Goal: Task Accomplishment & Management: Use online tool/utility

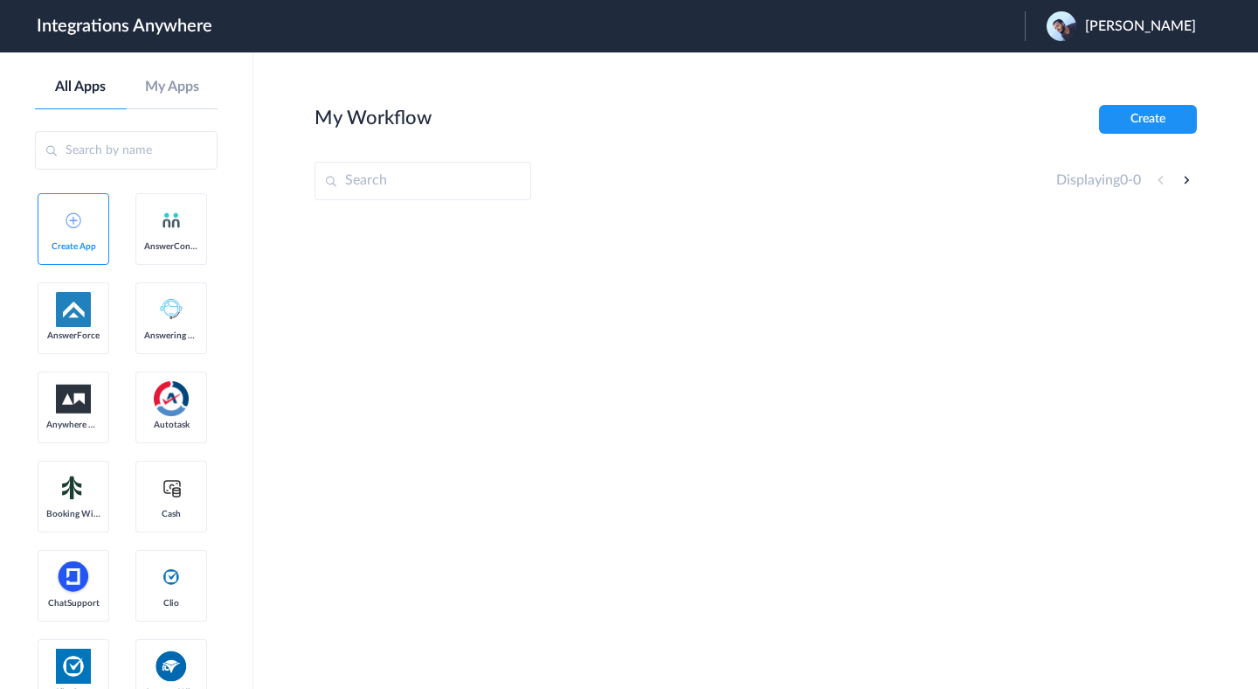
click at [174, 231] on link "AnswerConnect" at bounding box center [171, 229] width 72 height 72
click at [66, 330] on span "AnswerForce" at bounding box center [73, 335] width 54 height 10
click at [197, 320] on link "Answering Service" at bounding box center [171, 318] width 72 height 72
click at [171, 434] on link "Autotask" at bounding box center [171, 407] width 72 height 72
click at [93, 492] on link "Booking Widget" at bounding box center [74, 497] width 72 height 72
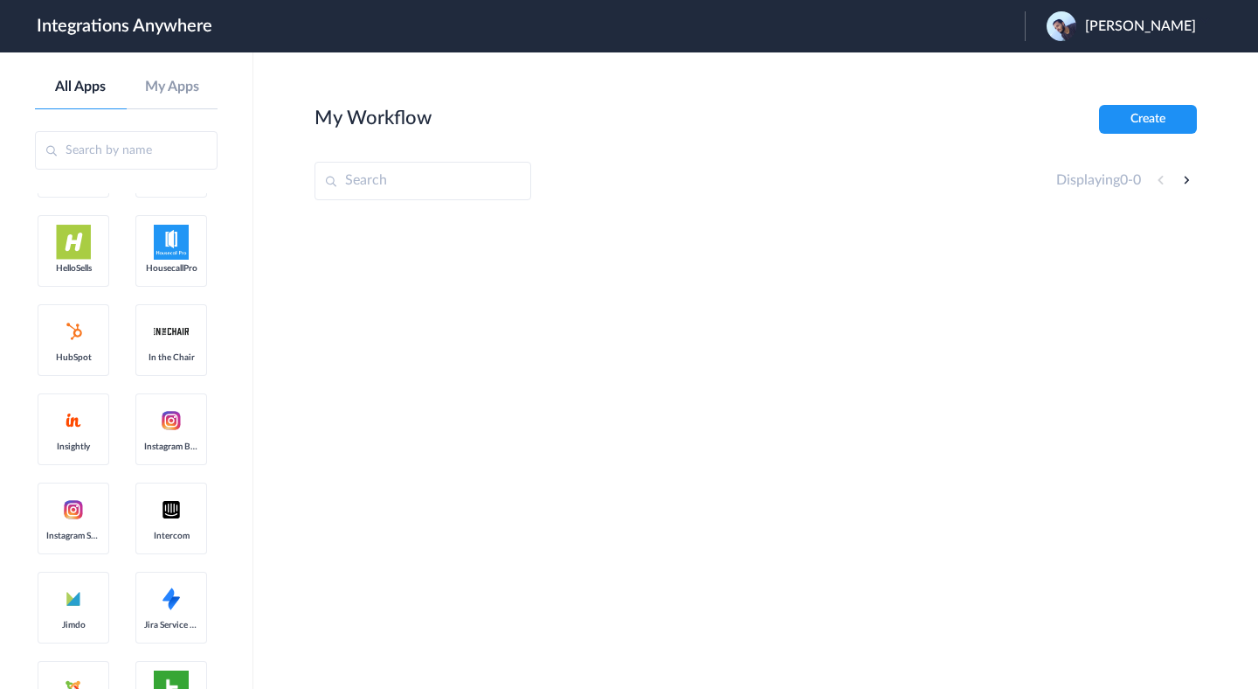
scroll to position [1458, 0]
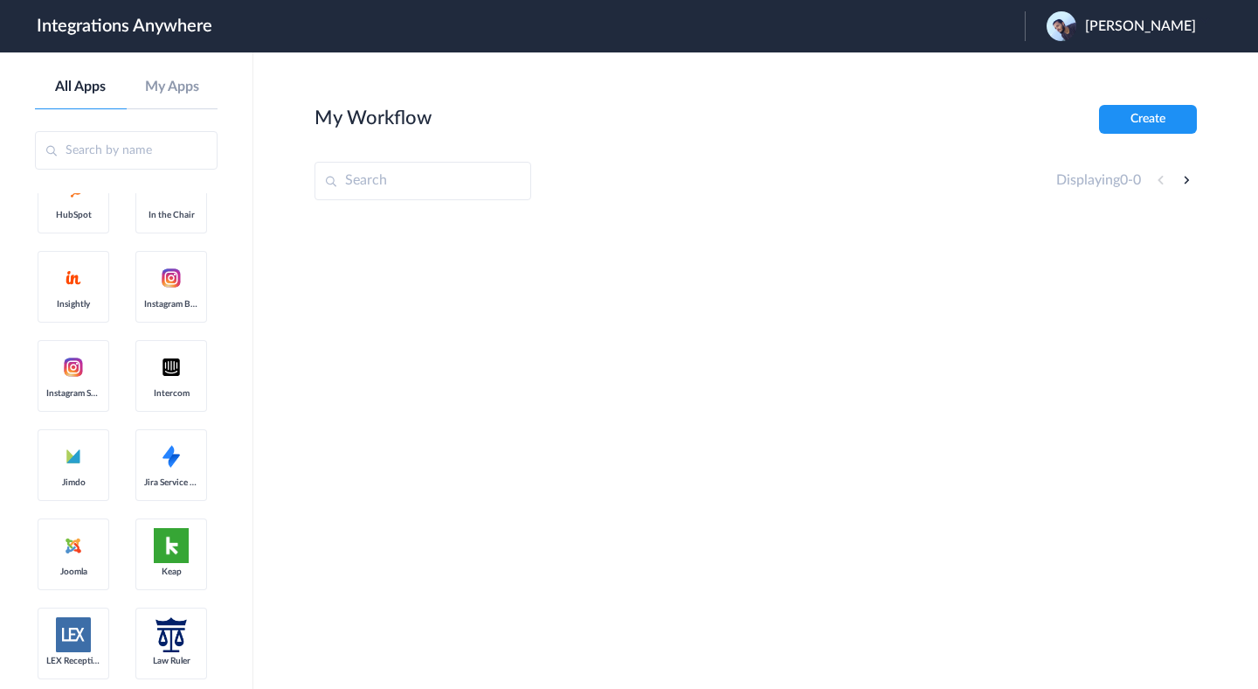
click at [145, 404] on link "Intercom" at bounding box center [171, 376] width 72 height 72
click at [177, 432] on link "Jira Service Desk" at bounding box center [171, 465] width 72 height 72
click at [52, 471] on link "Jimdo" at bounding box center [74, 465] width 72 height 72
click at [52, 350] on link "Instagram Streaming" at bounding box center [74, 376] width 72 height 72
click at [71, 278] on img at bounding box center [73, 277] width 21 height 21
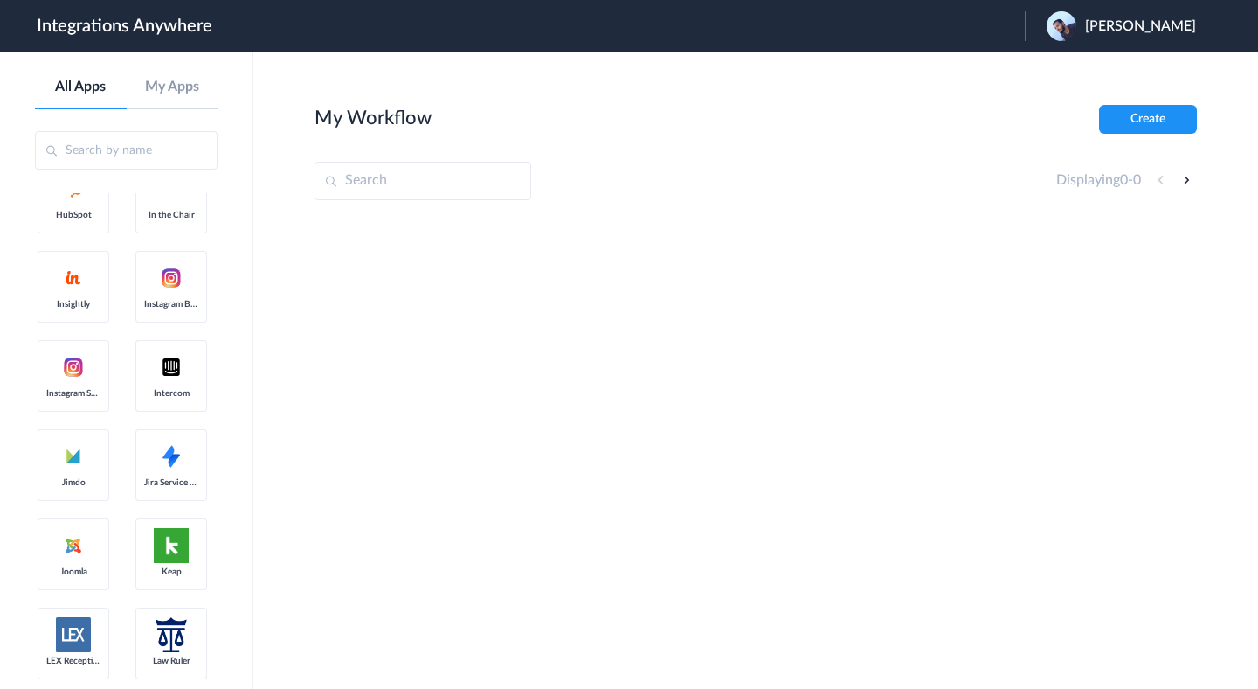
click at [185, 278] on link "Instagram Bookings" at bounding box center [171, 287] width 72 height 72
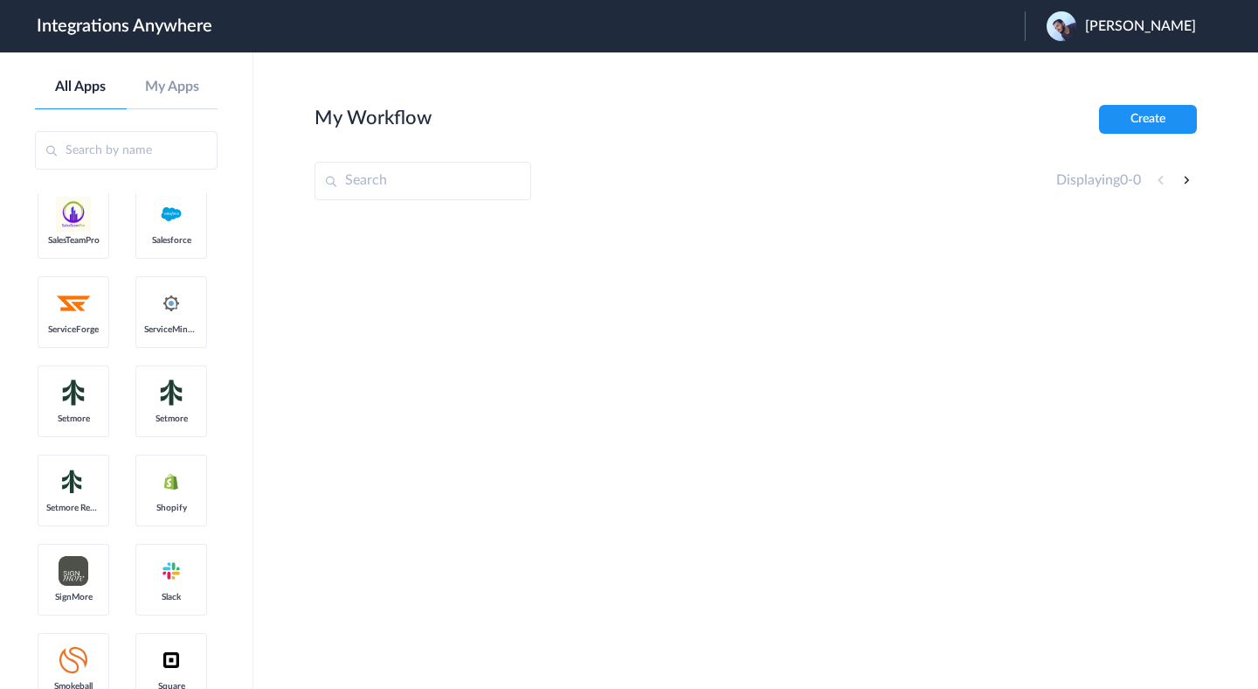
scroll to position [3321, 0]
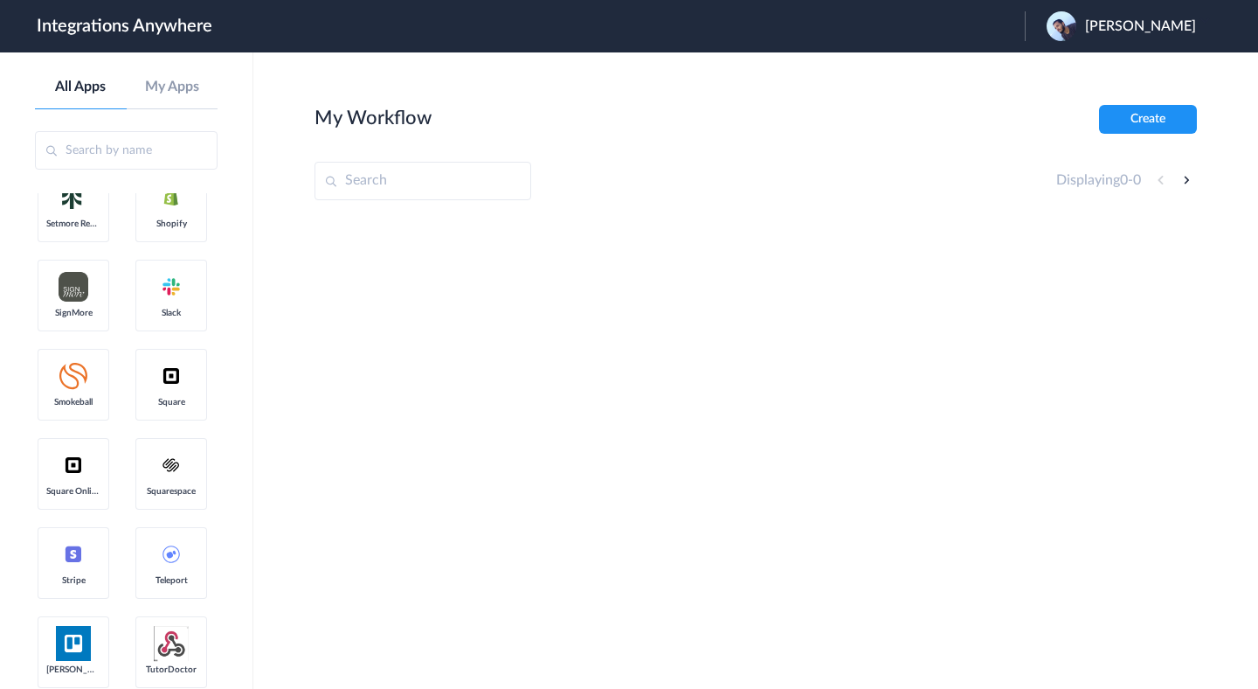
click at [173, 496] on link "Squarespace" at bounding box center [171, 474] width 72 height 72
click at [82, 535] on link "Stripe" at bounding box center [74, 563] width 72 height 72
click at [163, 477] on link "Squarespace" at bounding box center [171, 474] width 72 height 72
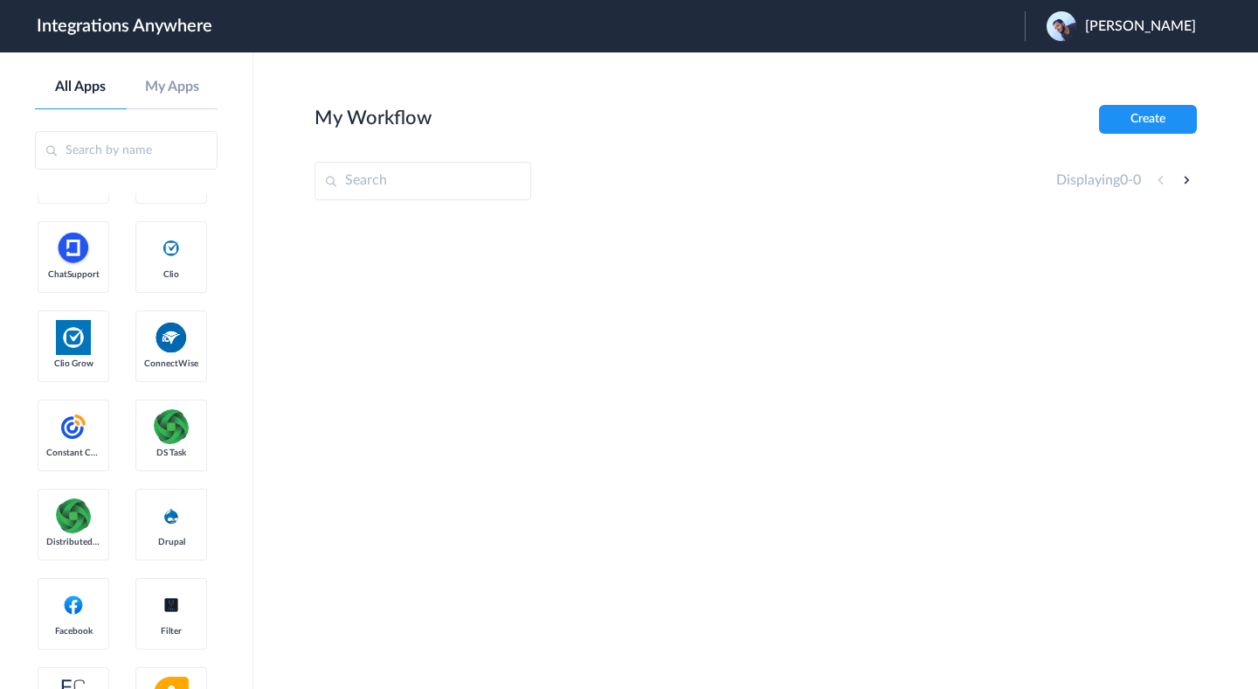
scroll to position [0, 0]
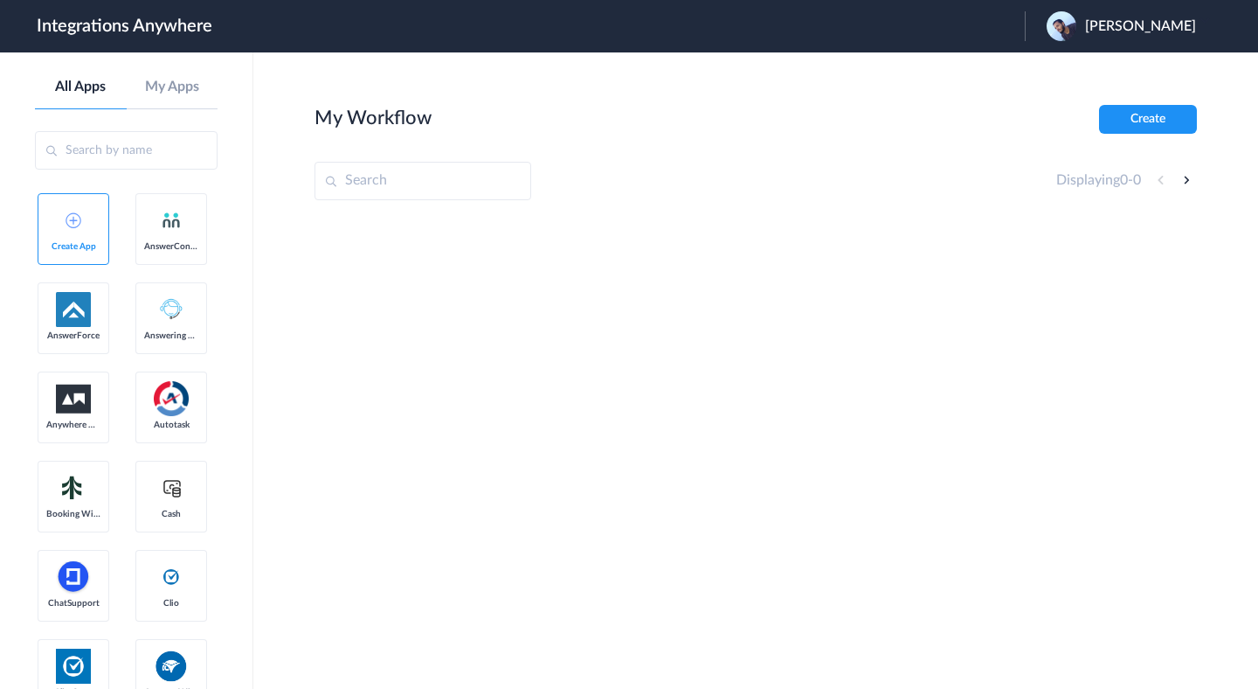
click at [109, 159] on input "text" at bounding box center [126, 150] width 183 height 38
click at [79, 246] on span "Create App" at bounding box center [73, 246] width 54 height 10
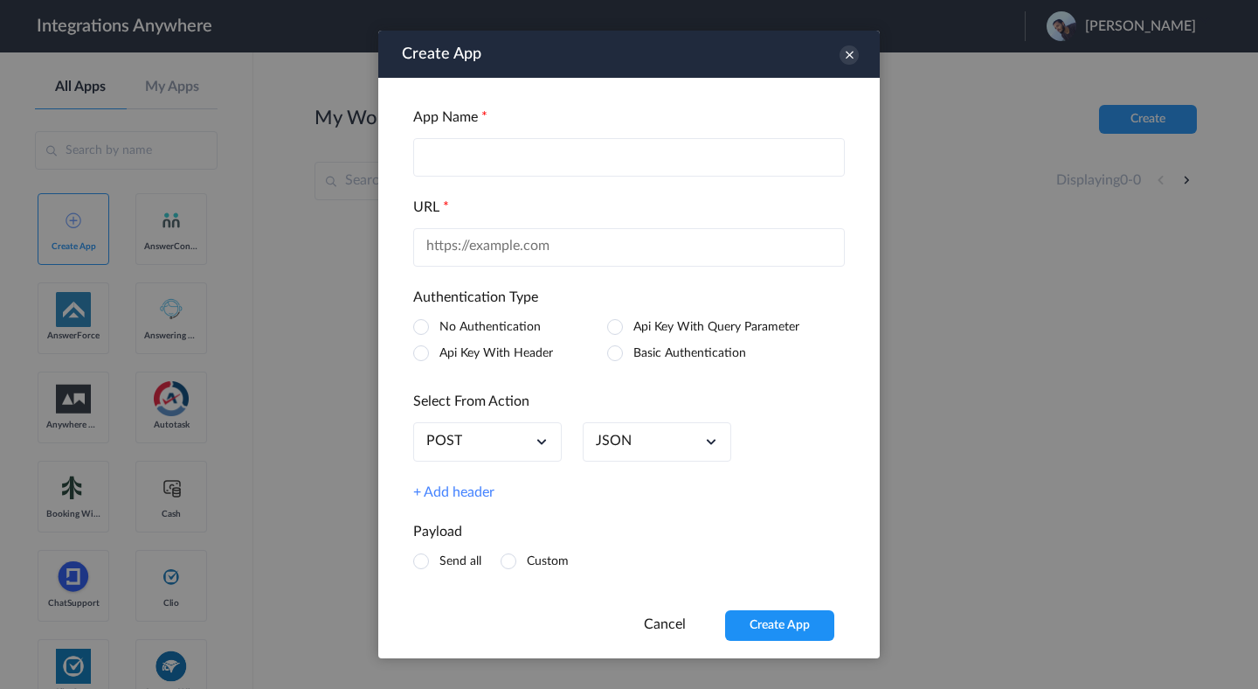
click at [518, 162] on input "text" at bounding box center [629, 157] width 432 height 38
click at [406, 136] on div "App Name URL Authentication Type No Authentication Api Key With Query Parameter…" at bounding box center [629, 344] width 502 height 532
click at [592, 149] on input "text" at bounding box center [629, 157] width 432 height 38
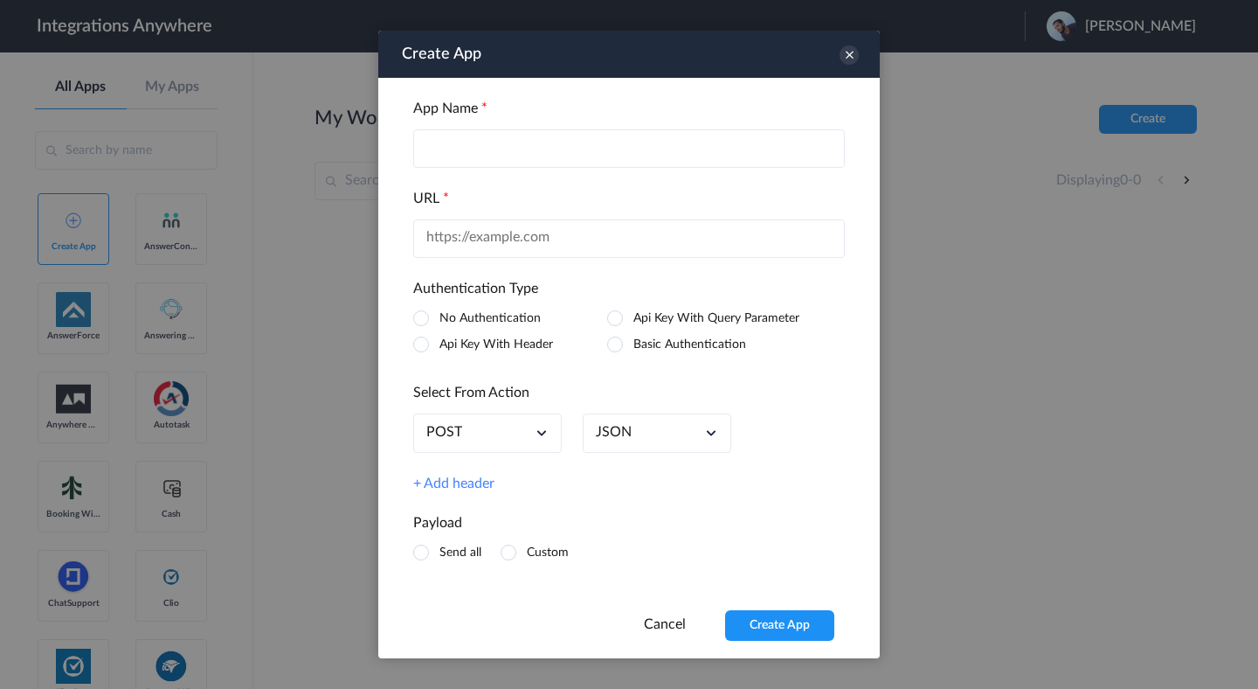
click at [717, 191] on h4 "URL" at bounding box center [629, 199] width 432 height 17
click at [693, 232] on input "text" at bounding box center [629, 238] width 432 height 38
click at [741, 482] on div "App Name URL Authentication Type No Authentication Api Key With Query Parameter…" at bounding box center [629, 344] width 502 height 532
click at [734, 161] on input "text" at bounding box center [629, 148] width 432 height 38
click at [493, 433] on div "POST" at bounding box center [487, 432] width 149 height 39
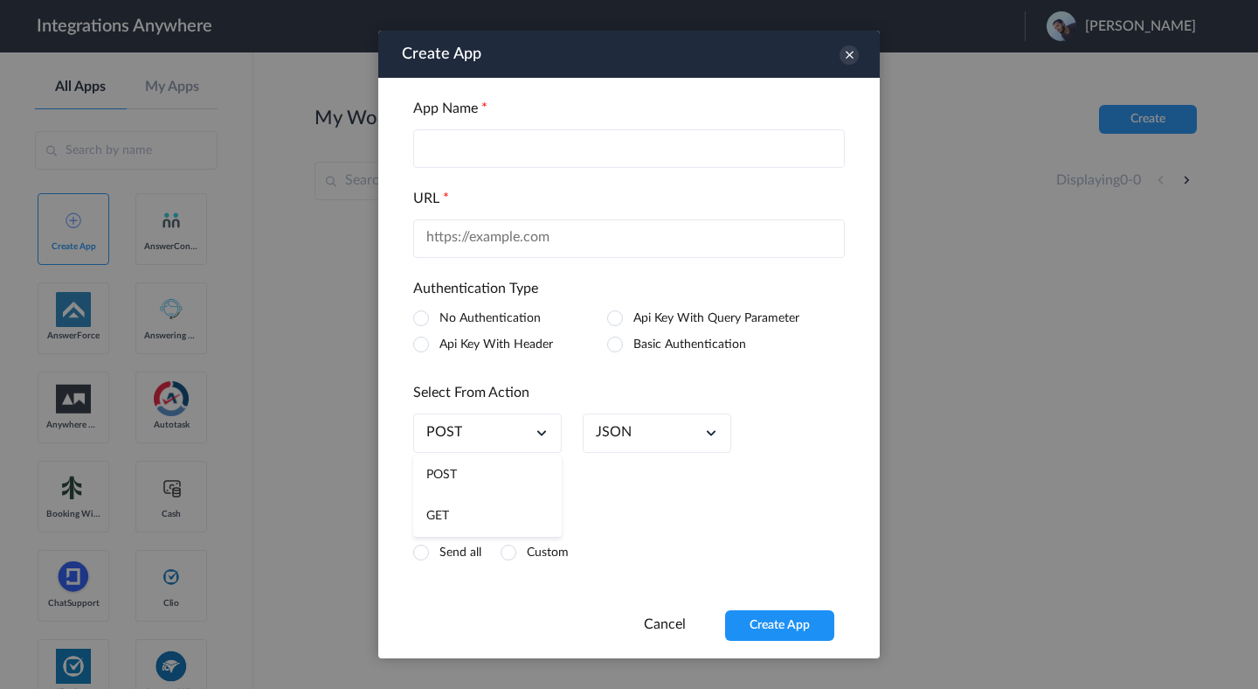
click at [615, 432] on link "JSON" at bounding box center [614, 432] width 36 height 17
click at [671, 397] on h4 "Select From Action" at bounding box center [629, 393] width 432 height 17
click at [667, 637] on div "Cancel Create App" at bounding box center [629, 625] width 502 height 31
click at [670, 624] on link "Cancel" at bounding box center [665, 624] width 42 height 14
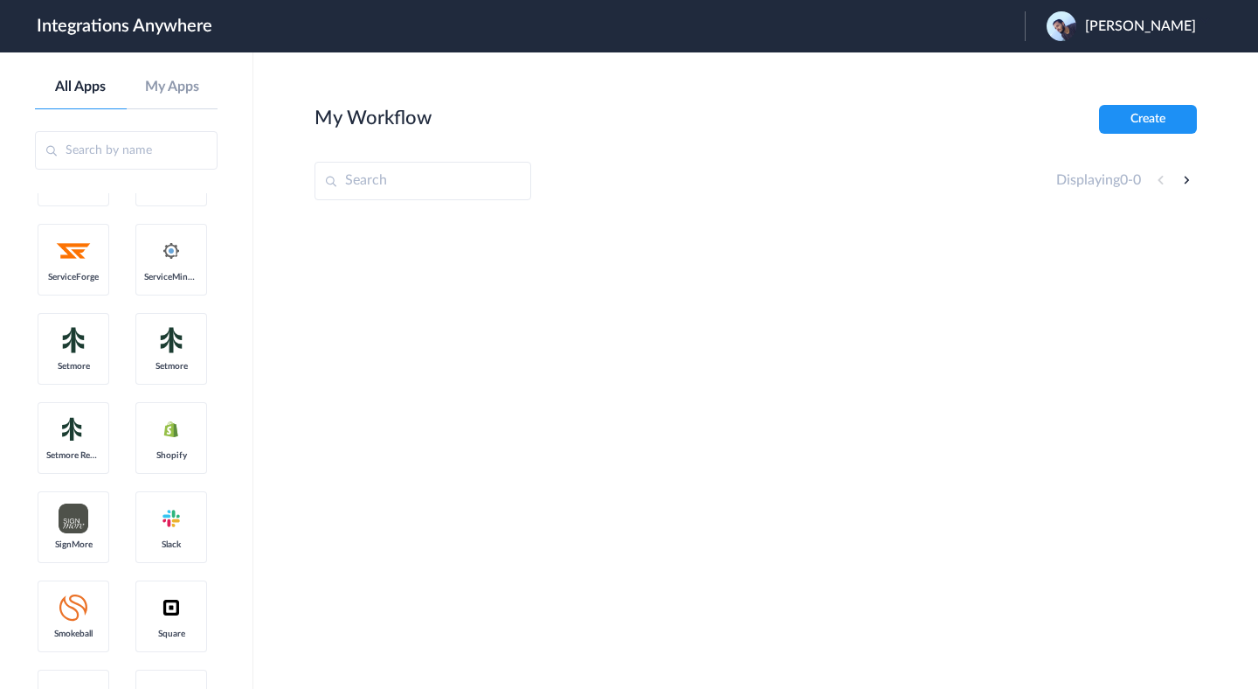
scroll to position [3961, 0]
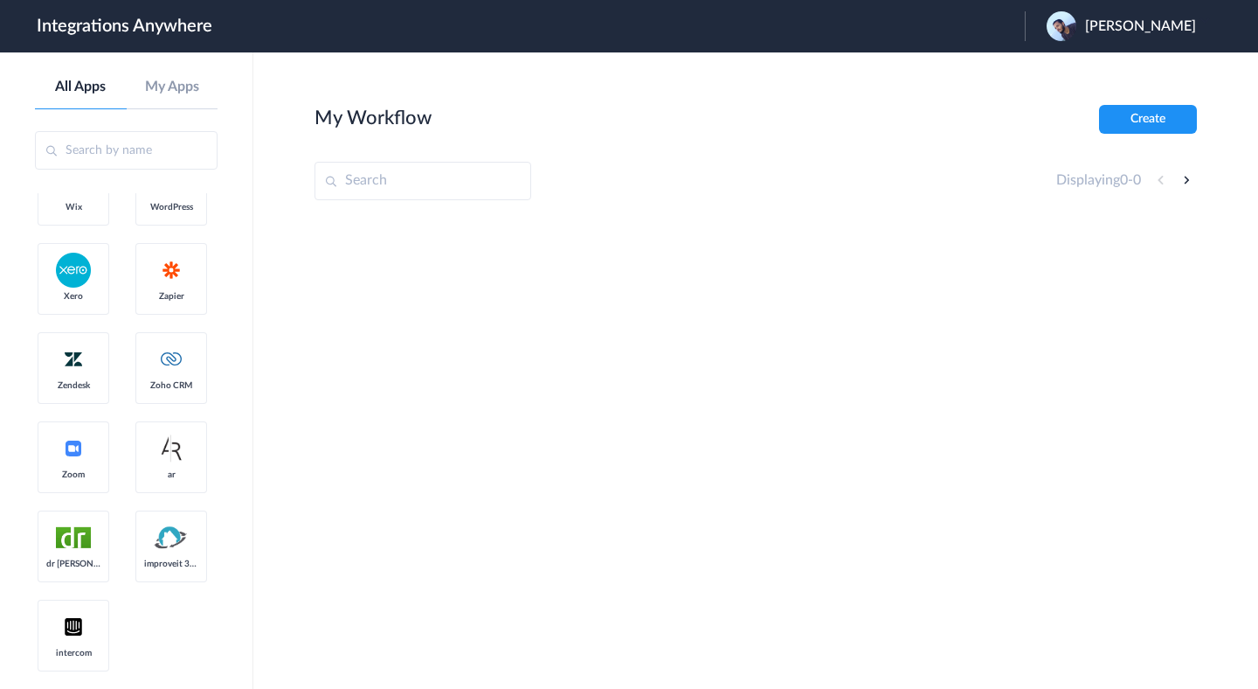
click at [185, 260] on link "Zapier" at bounding box center [171, 279] width 72 height 72
click at [960, 111] on main "My Workflow Create Displaying 0 - 0" at bounding box center [755, 370] width 1005 height 636
click at [960, 121] on button "Create" at bounding box center [1148, 119] width 98 height 29
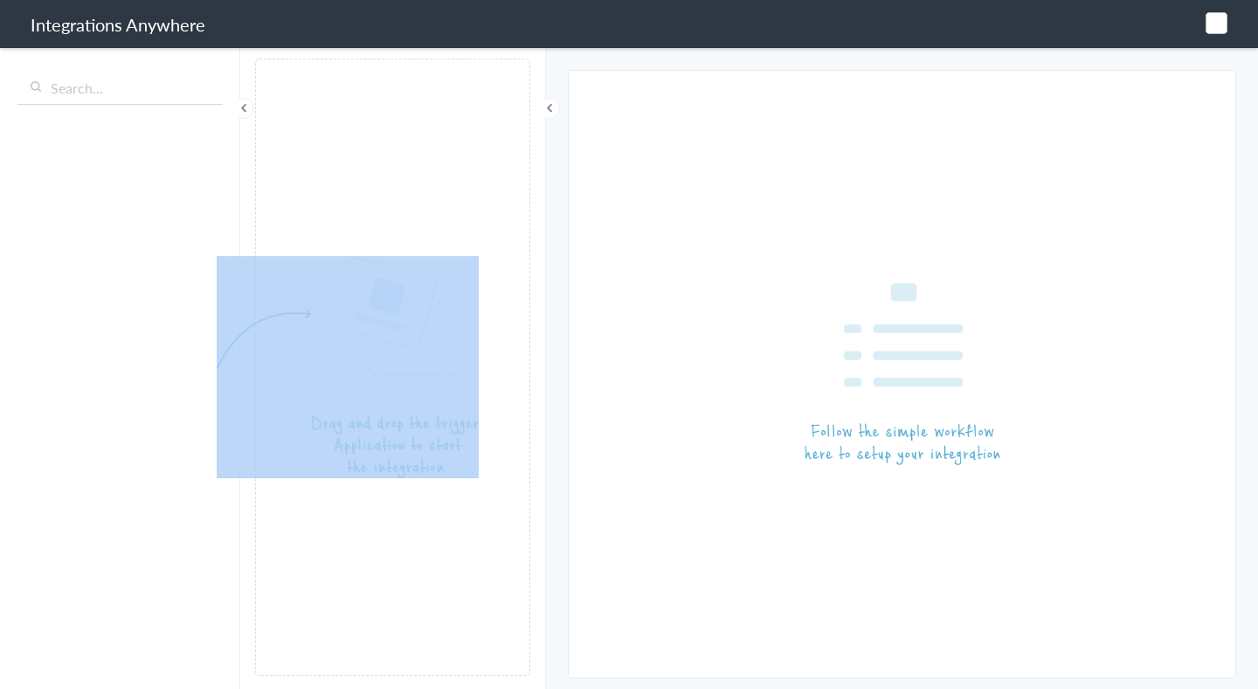
drag, startPoint x: 131, startPoint y: 301, endPoint x: 398, endPoint y: 267, distance: 268.7
click at [240, 267] on aside at bounding box center [120, 366] width 240 height 643
click at [433, 218] on article at bounding box center [392, 367] width 275 height 617
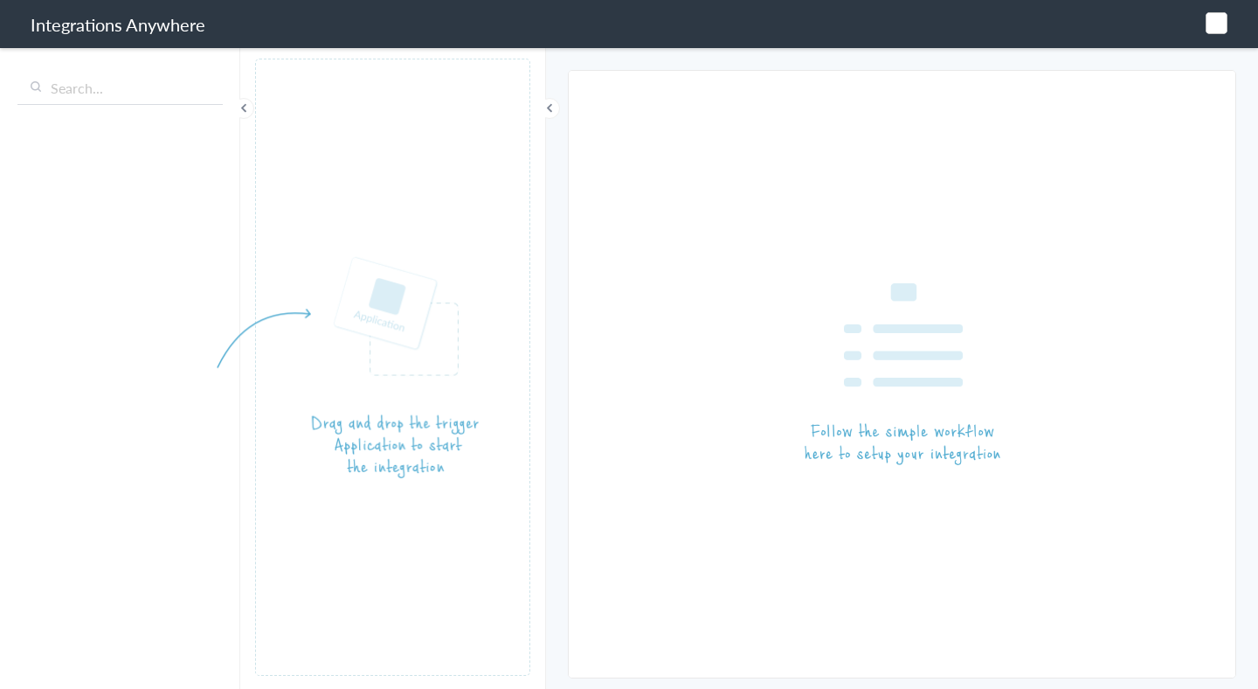
click at [368, 128] on article at bounding box center [392, 367] width 275 height 617
click at [244, 107] on span at bounding box center [243, 108] width 21 height 21
click at [549, 112] on span at bounding box center [549, 108] width 21 height 21
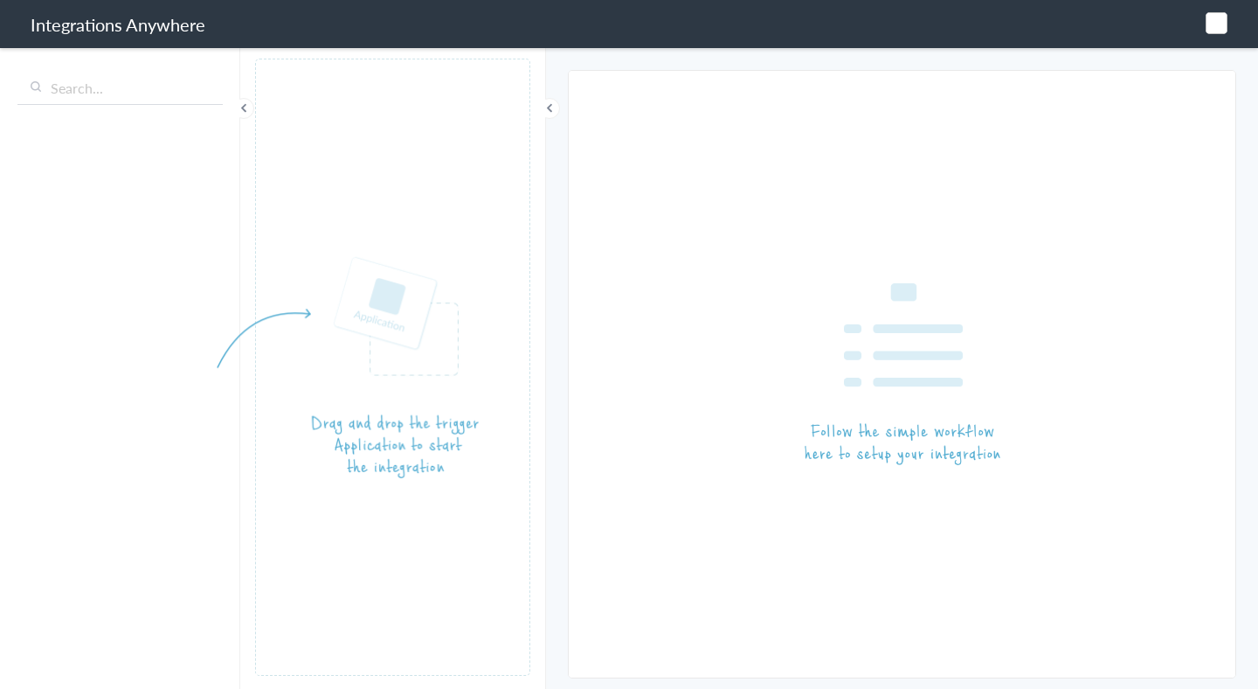
click at [549, 112] on span at bounding box center [549, 108] width 21 height 21
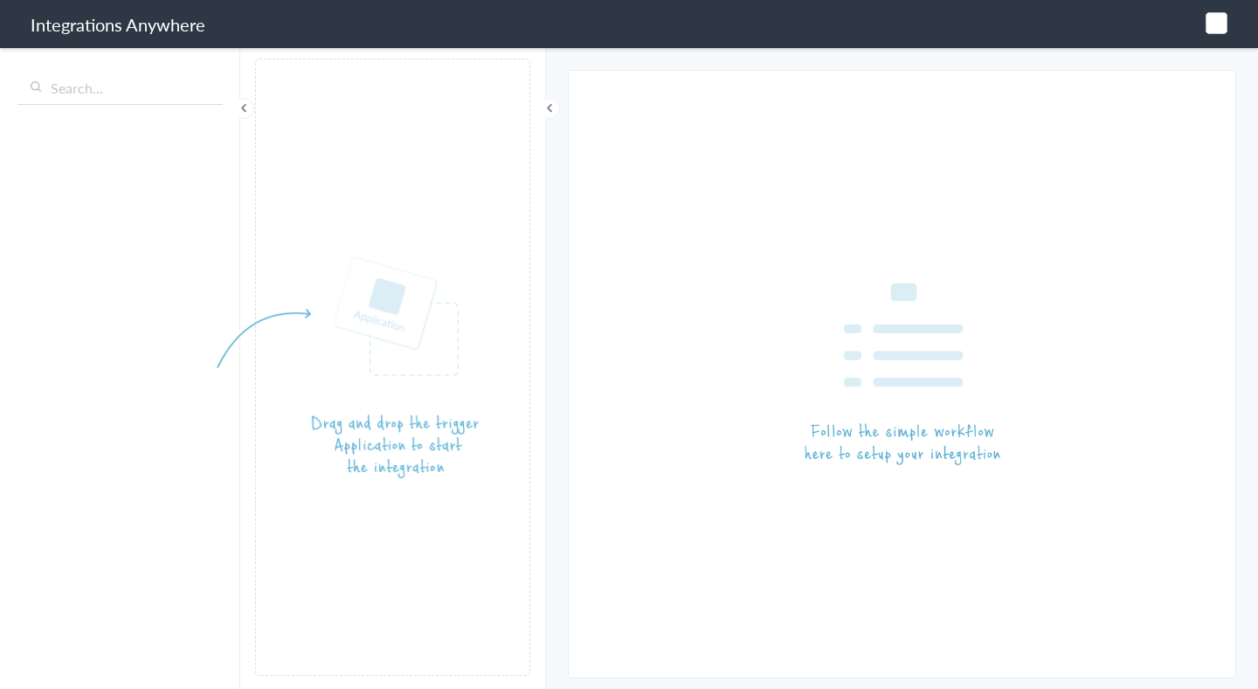
click at [549, 112] on span at bounding box center [549, 108] width 21 height 21
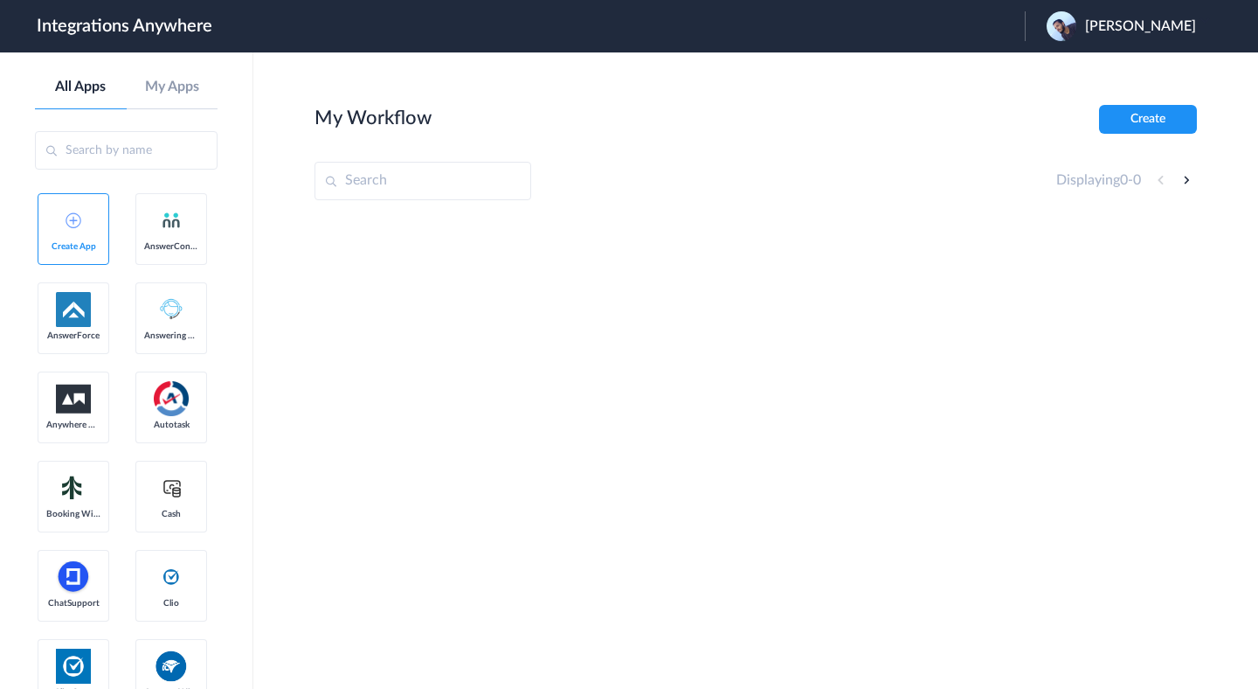
click at [168, 226] on img at bounding box center [171, 220] width 21 height 21
click at [83, 233] on link "Create App" at bounding box center [74, 229] width 72 height 72
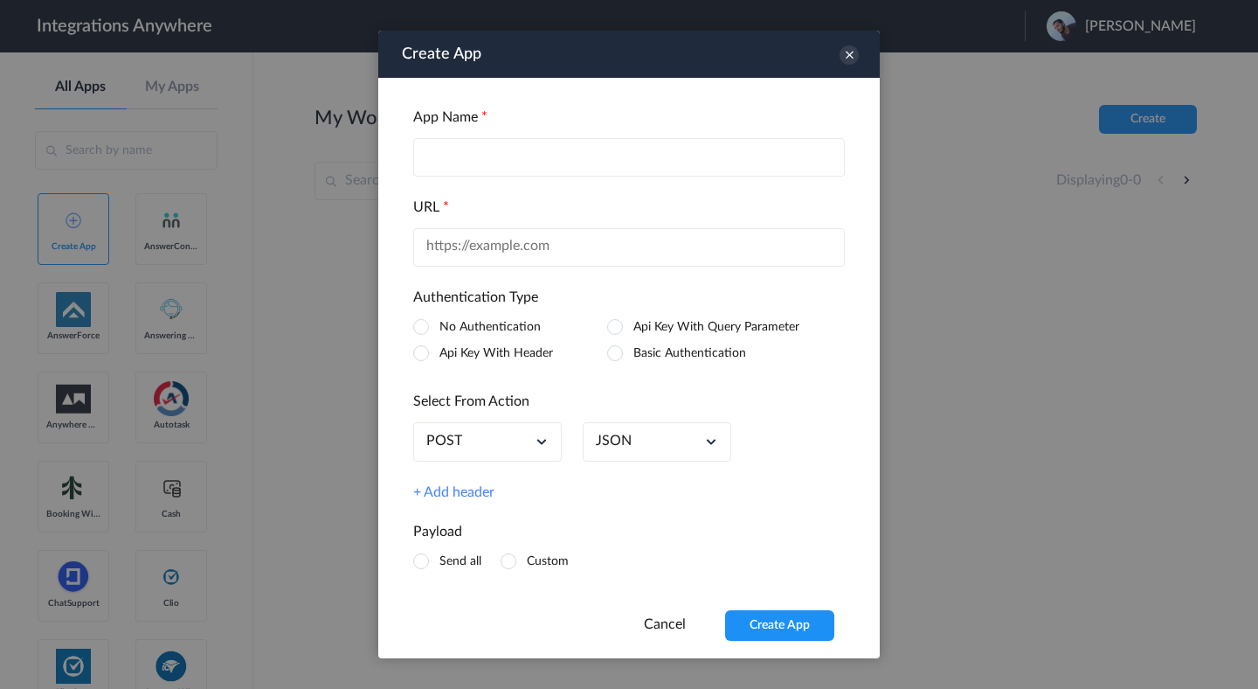
click at [539, 149] on input "text" at bounding box center [629, 157] width 432 height 38
type input "asdvasd"
click at [692, 238] on input "text" at bounding box center [629, 247] width 432 height 38
type input "https://abc.com"
click at [777, 620] on button "Create App" at bounding box center [779, 625] width 109 height 31
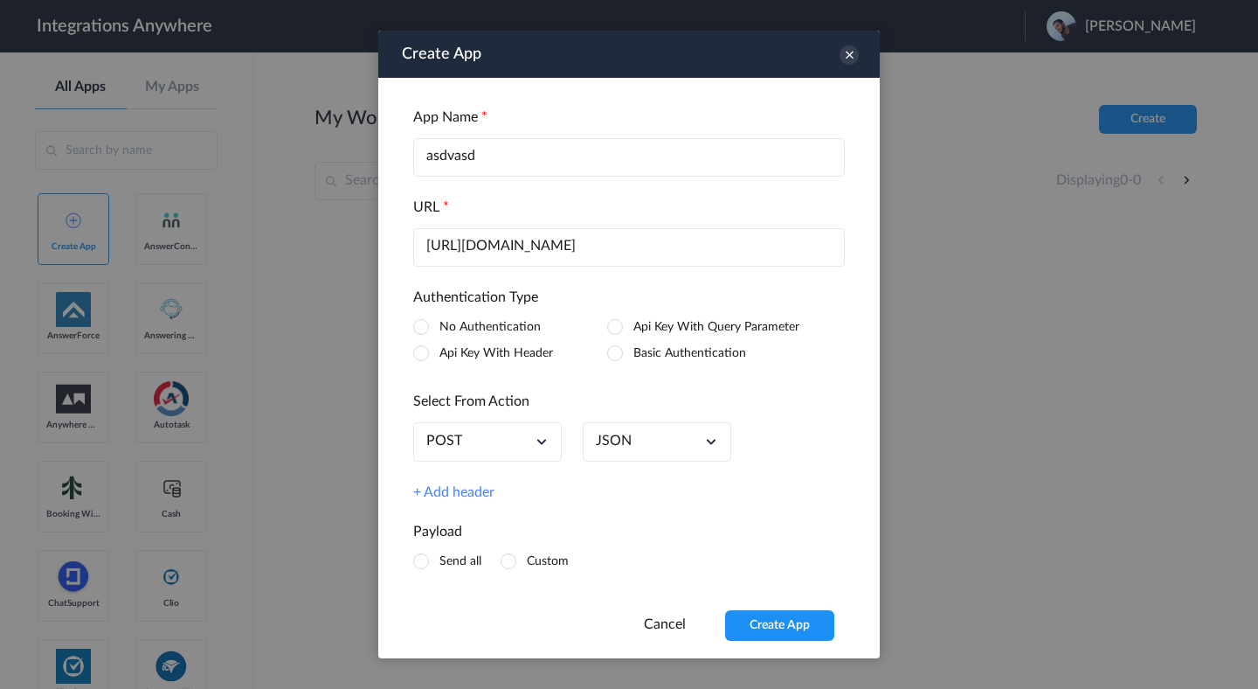
click at [490, 328] on label "No Authentication" at bounding box center [490, 327] width 101 height 12
click at [457, 564] on label "Send all" at bounding box center [461, 561] width 42 height 12
click at [759, 617] on button "Create App" at bounding box center [779, 625] width 109 height 31
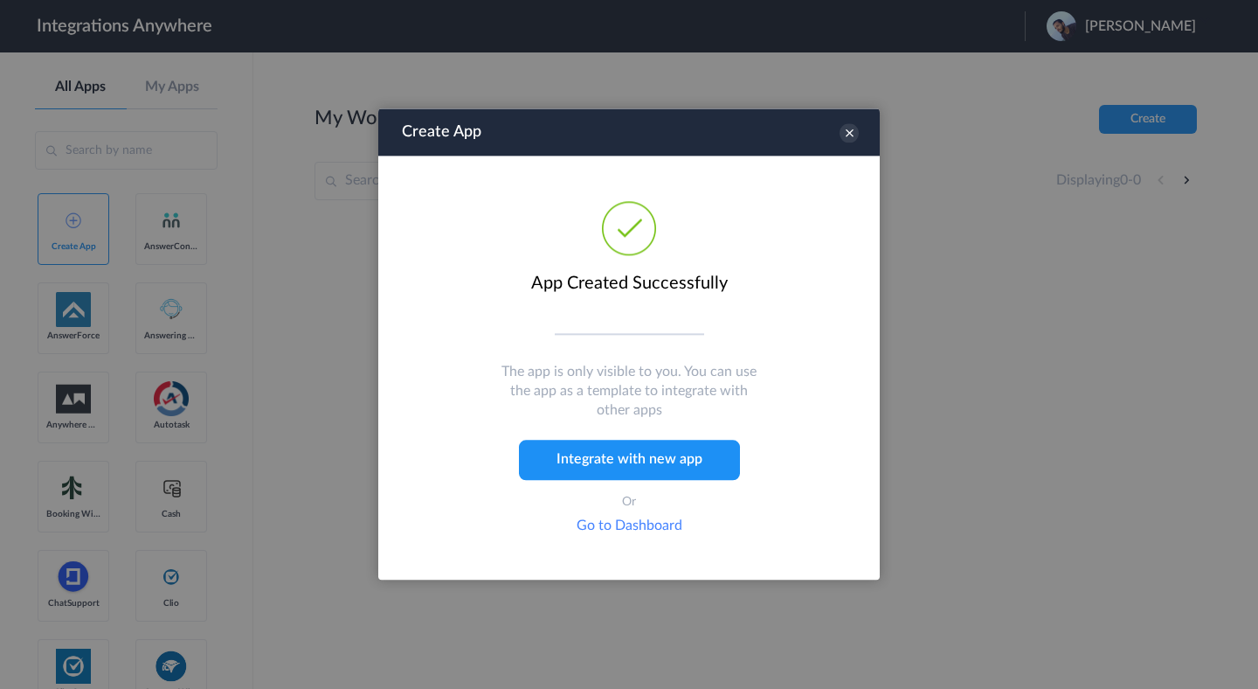
click at [674, 527] on link "Go to Dashboard" at bounding box center [630, 526] width 106 height 14
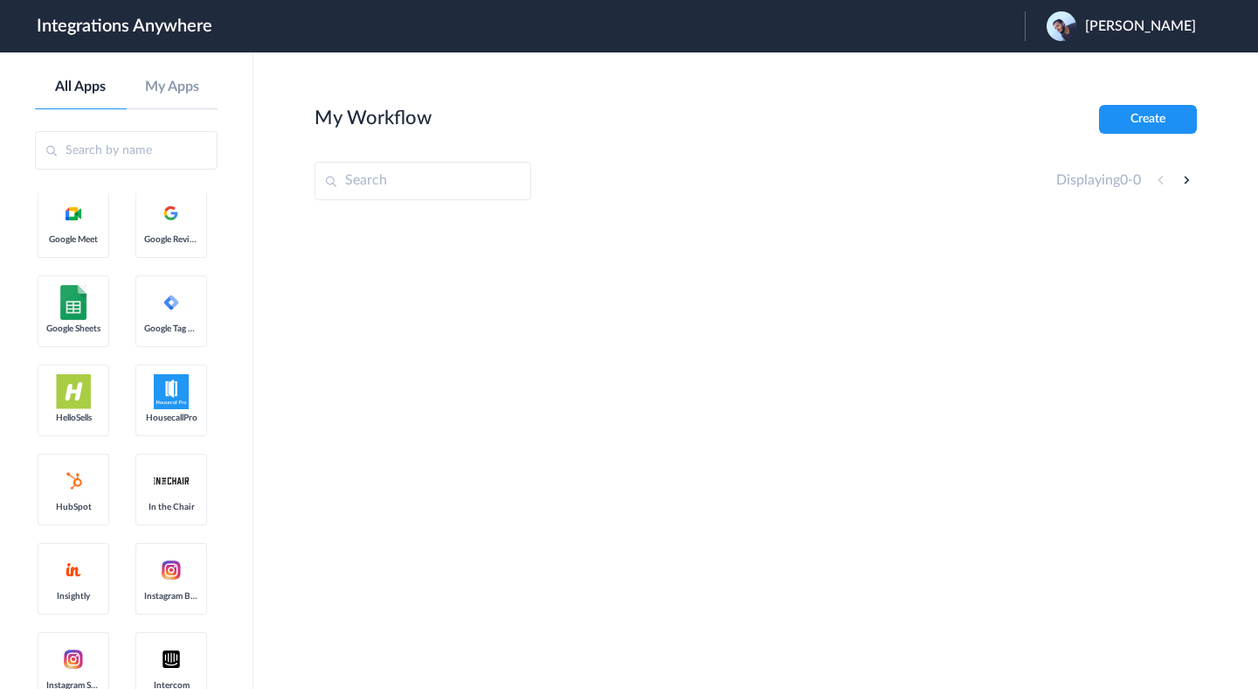
scroll to position [770, 0]
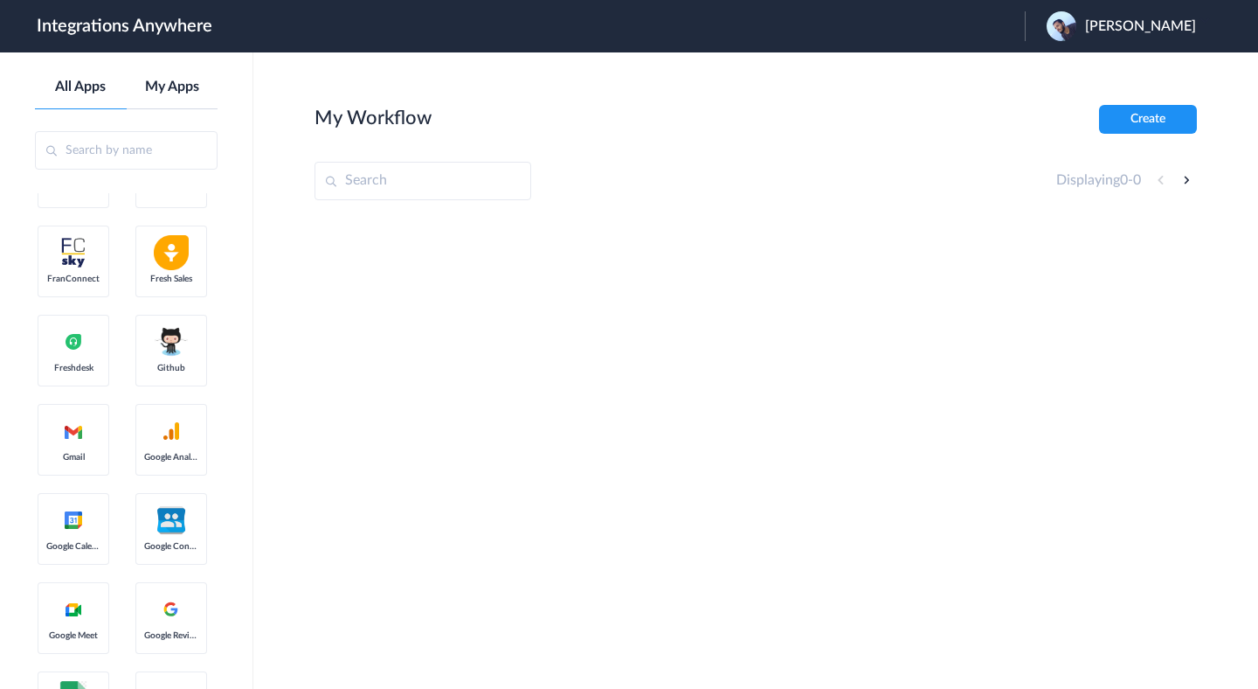
click at [190, 81] on link "My Apps" at bounding box center [173, 87] width 92 height 17
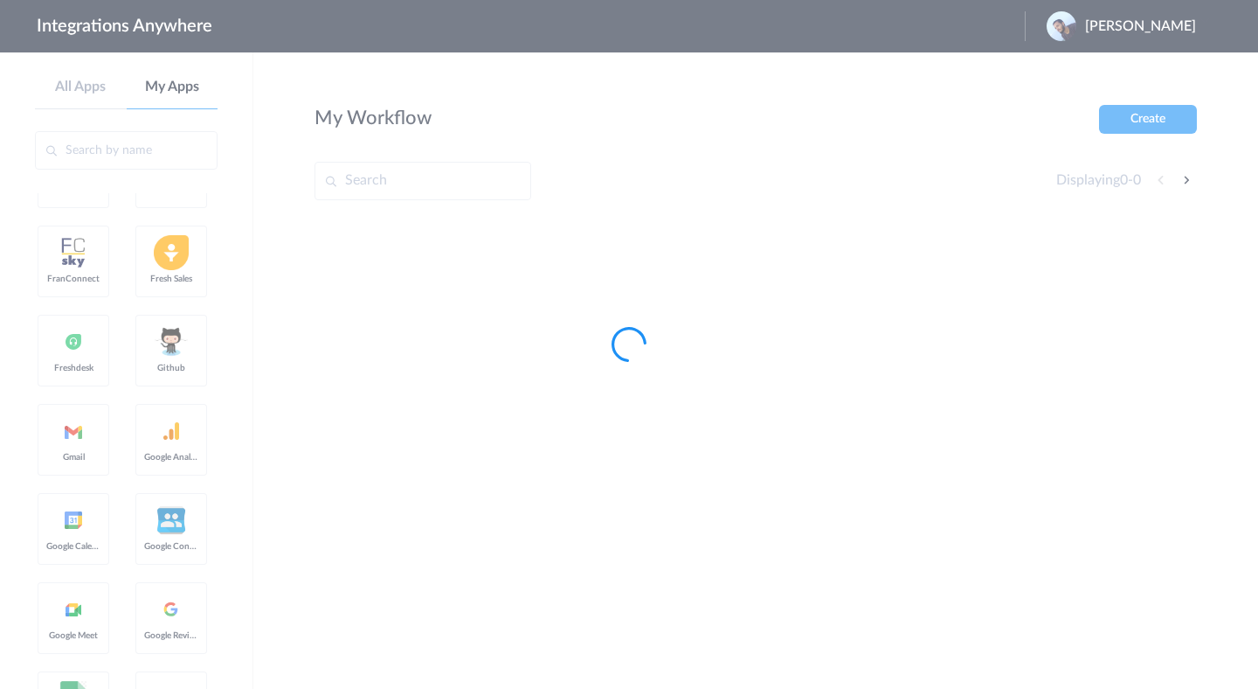
scroll to position [0, 0]
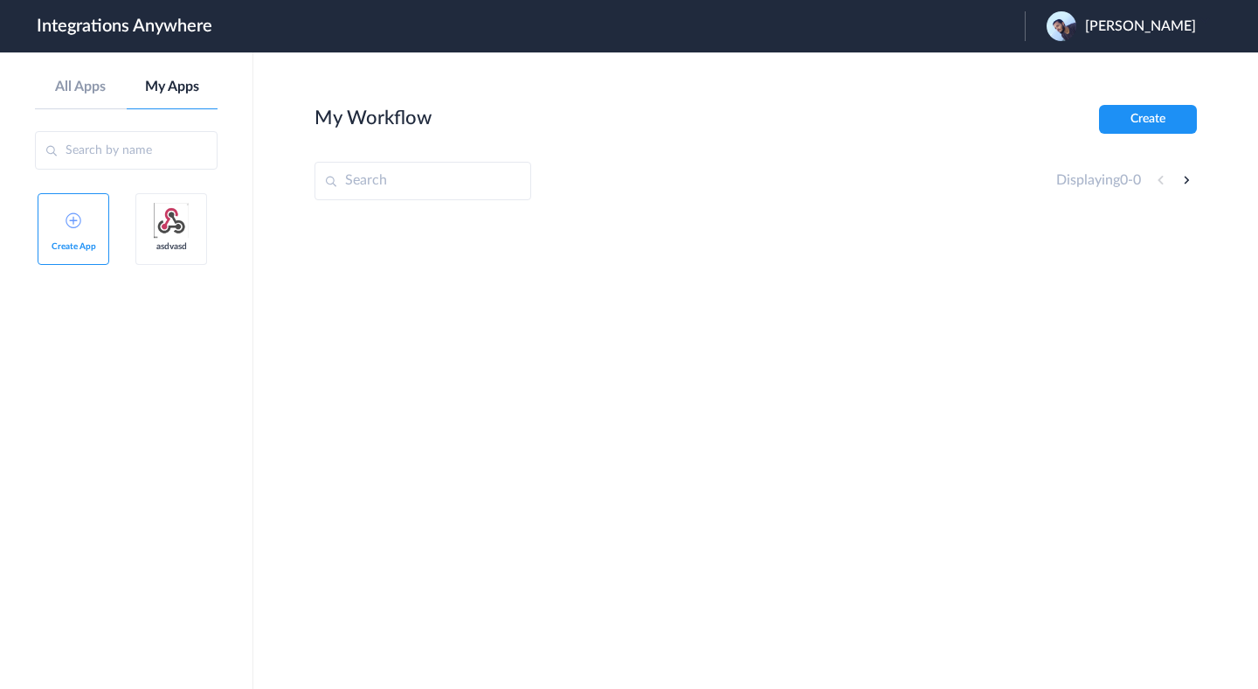
click at [177, 250] on span "asdvasd" at bounding box center [171, 246] width 54 height 10
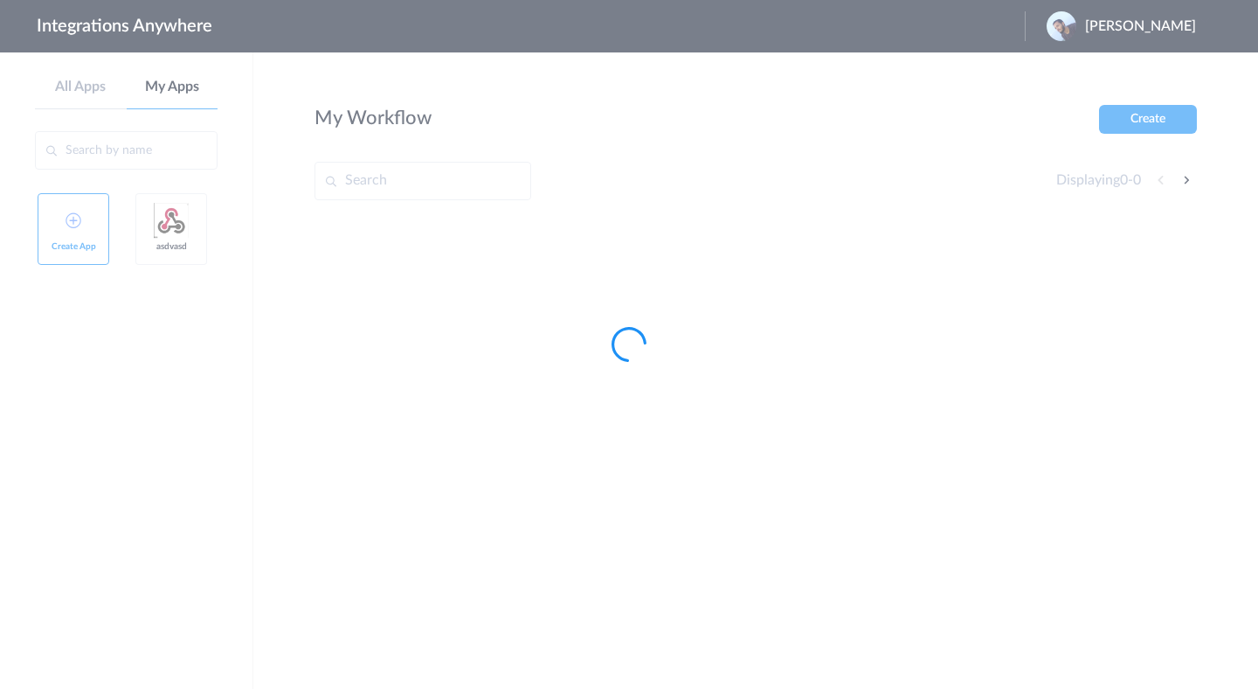
type input "asdvasd"
type input "[URL][DOMAIN_NAME]"
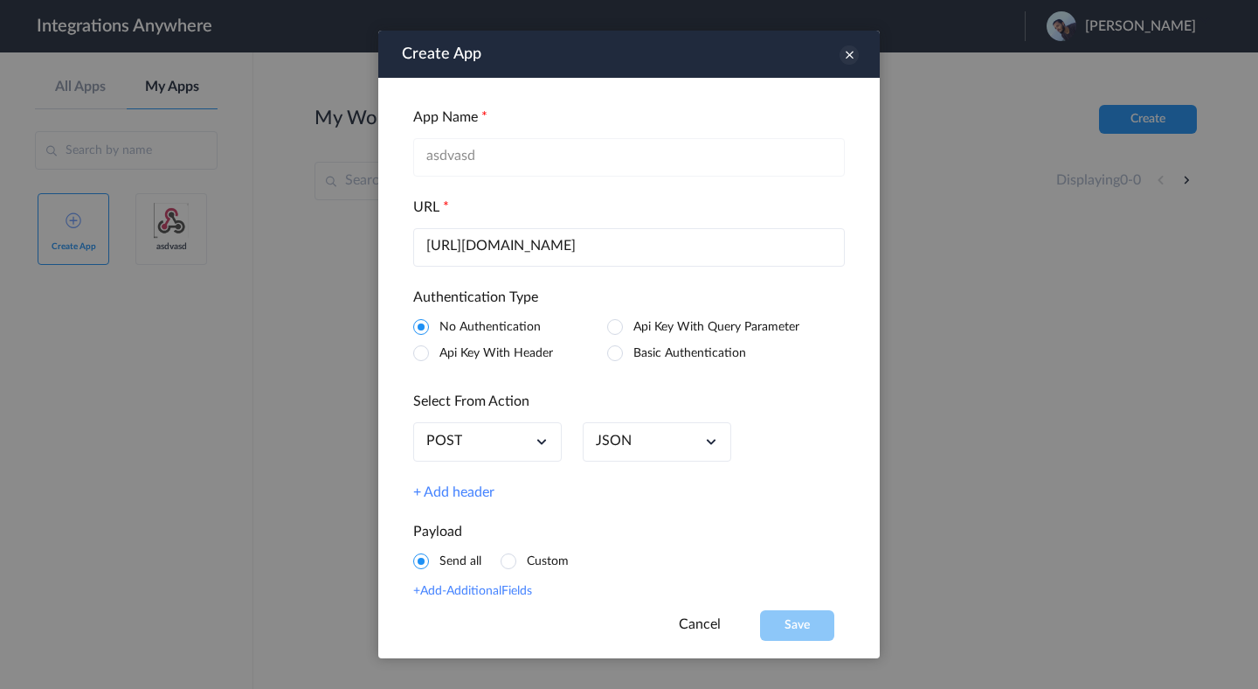
click at [856, 54] on icon at bounding box center [849, 54] width 19 height 19
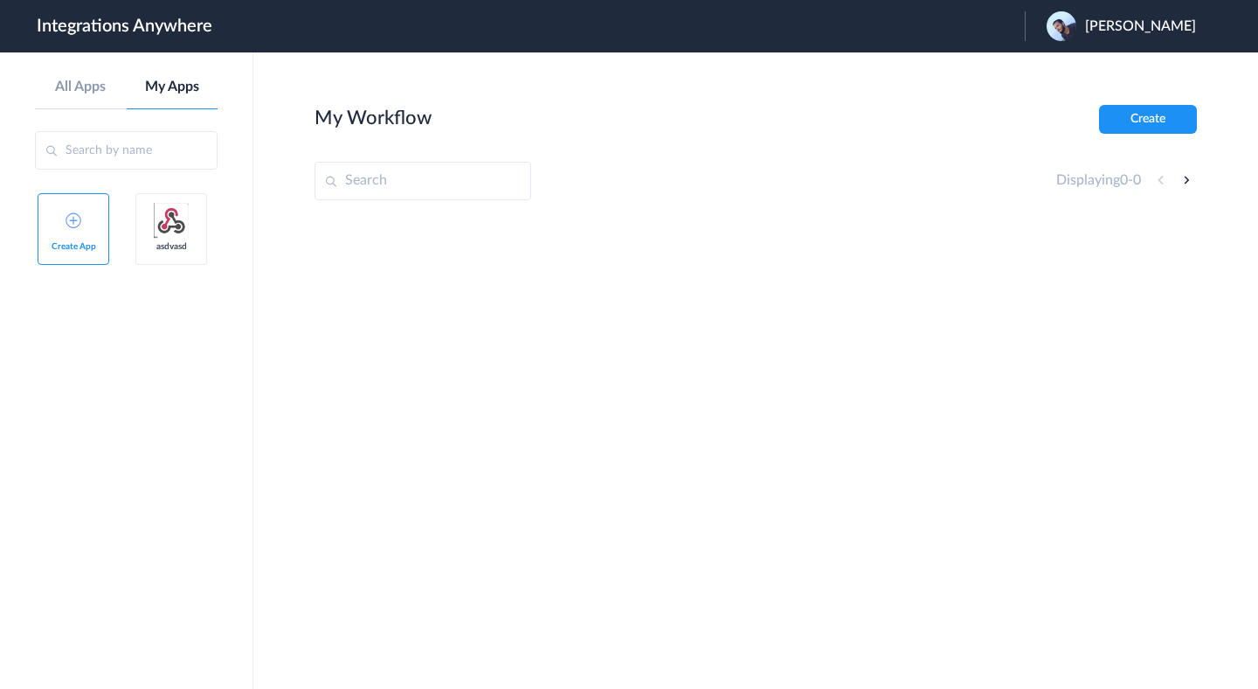
click at [99, 96] on div "All Apps My Apps" at bounding box center [126, 94] width 183 height 31
click at [97, 93] on link "All Apps" at bounding box center [81, 87] width 92 height 17
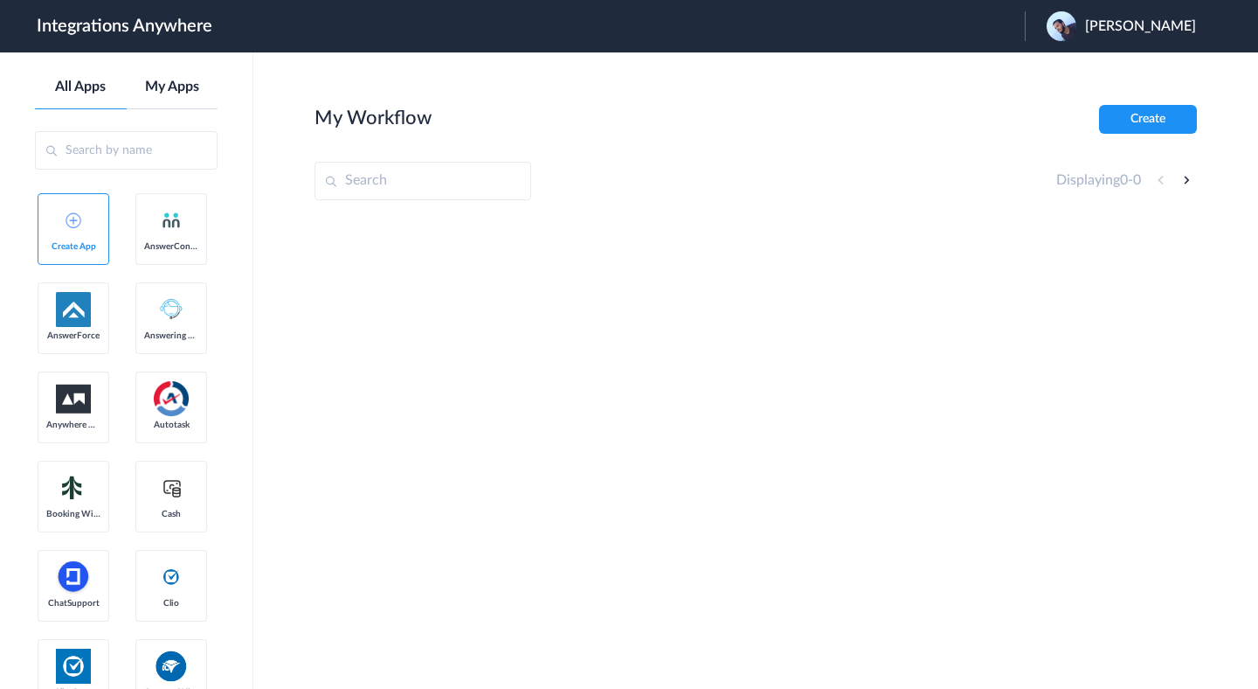
click at [195, 80] on link "My Apps" at bounding box center [173, 87] width 92 height 17
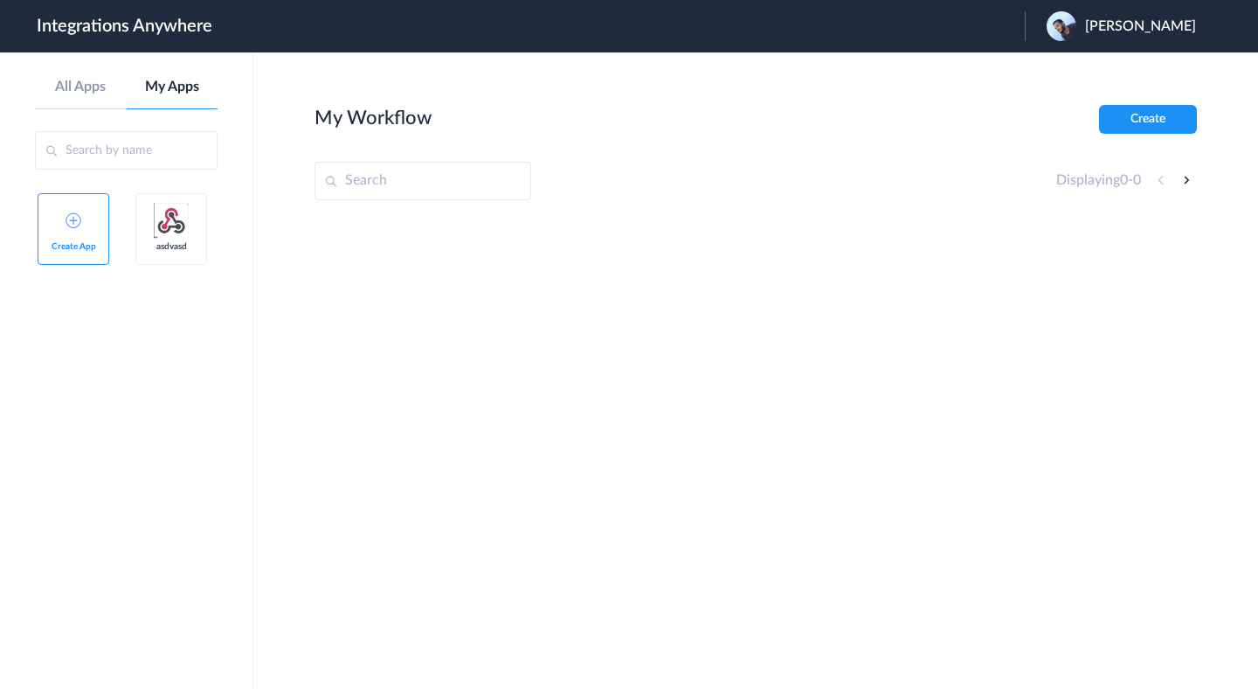
click at [72, 238] on link "Create App" at bounding box center [74, 229] width 72 height 72
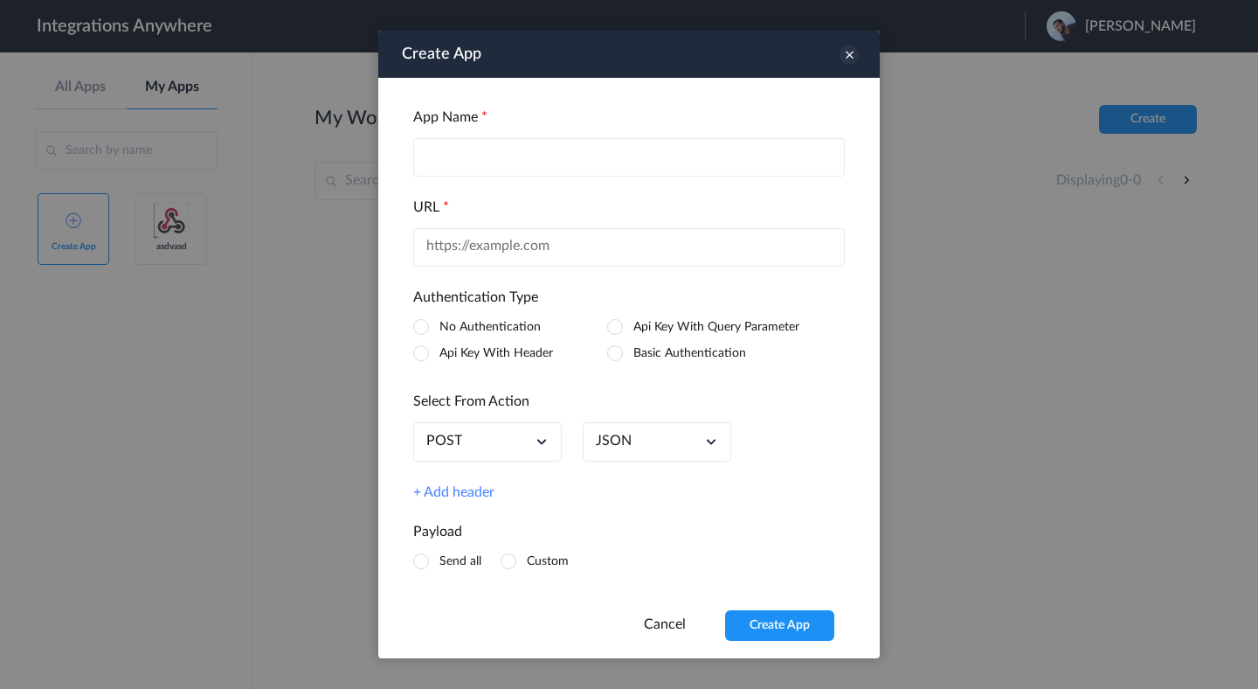
click at [848, 56] on icon at bounding box center [849, 54] width 19 height 19
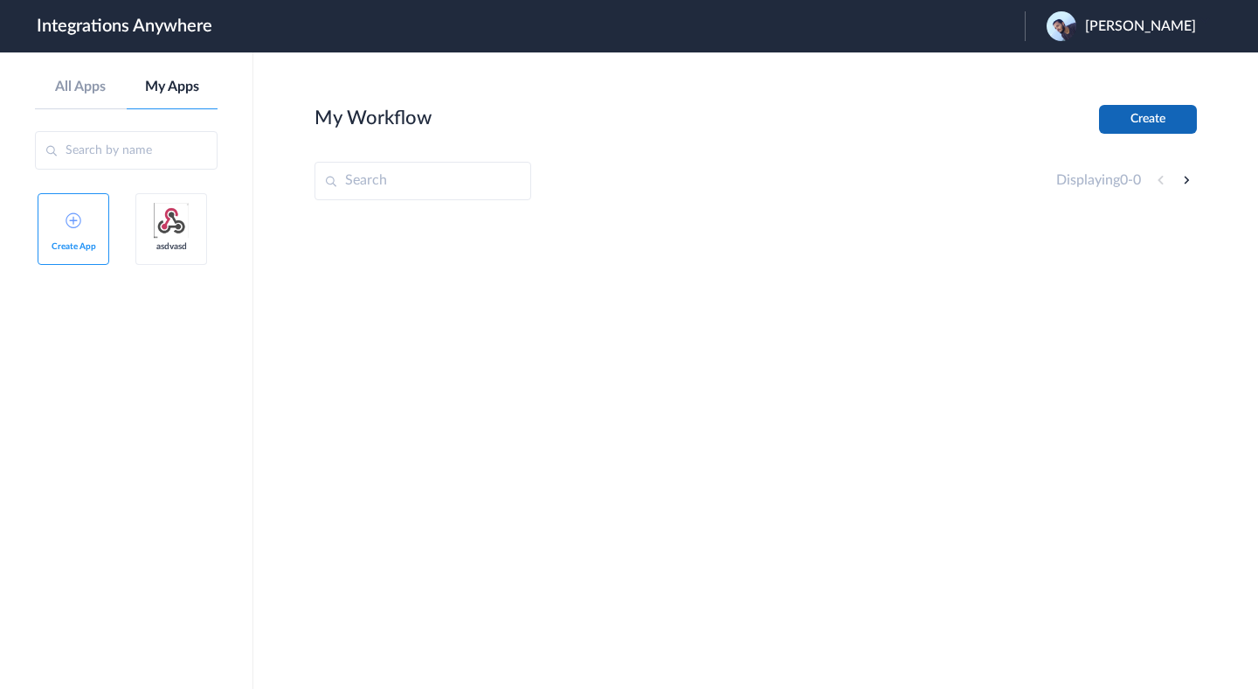
click at [1139, 126] on button "Create" at bounding box center [1148, 119] width 98 height 29
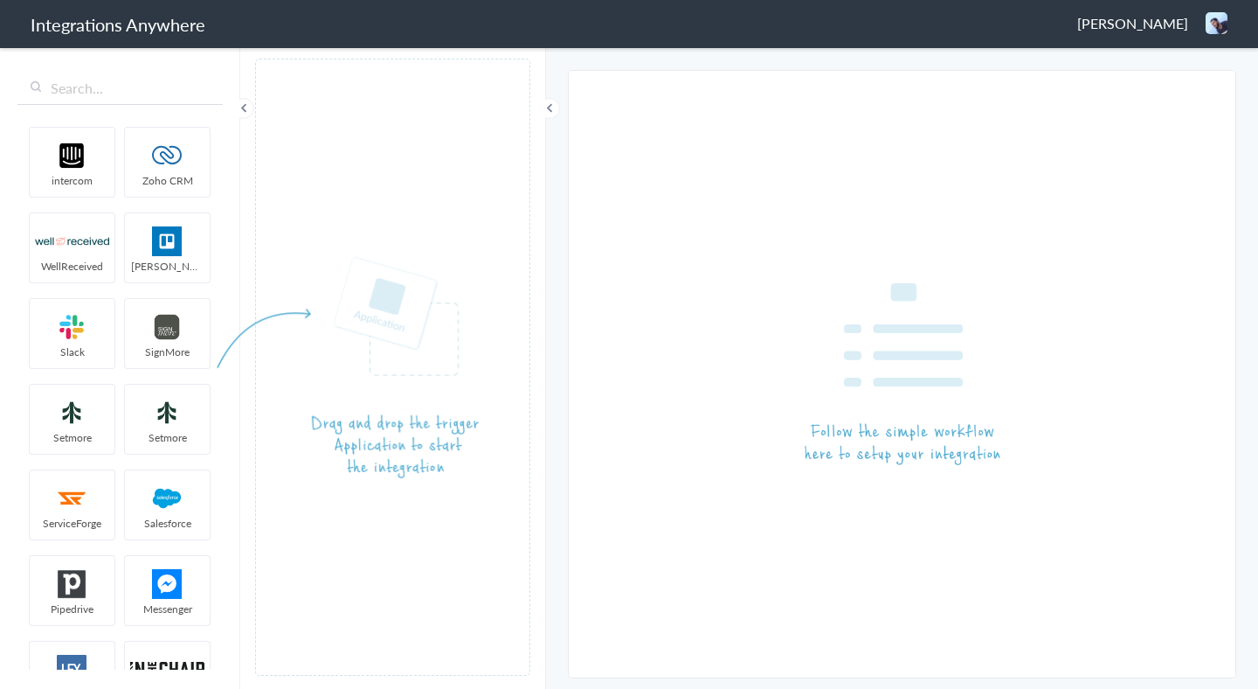
click at [185, 94] on input "text" at bounding box center [119, 88] width 205 height 33
click at [342, 150] on article at bounding box center [392, 367] width 275 height 617
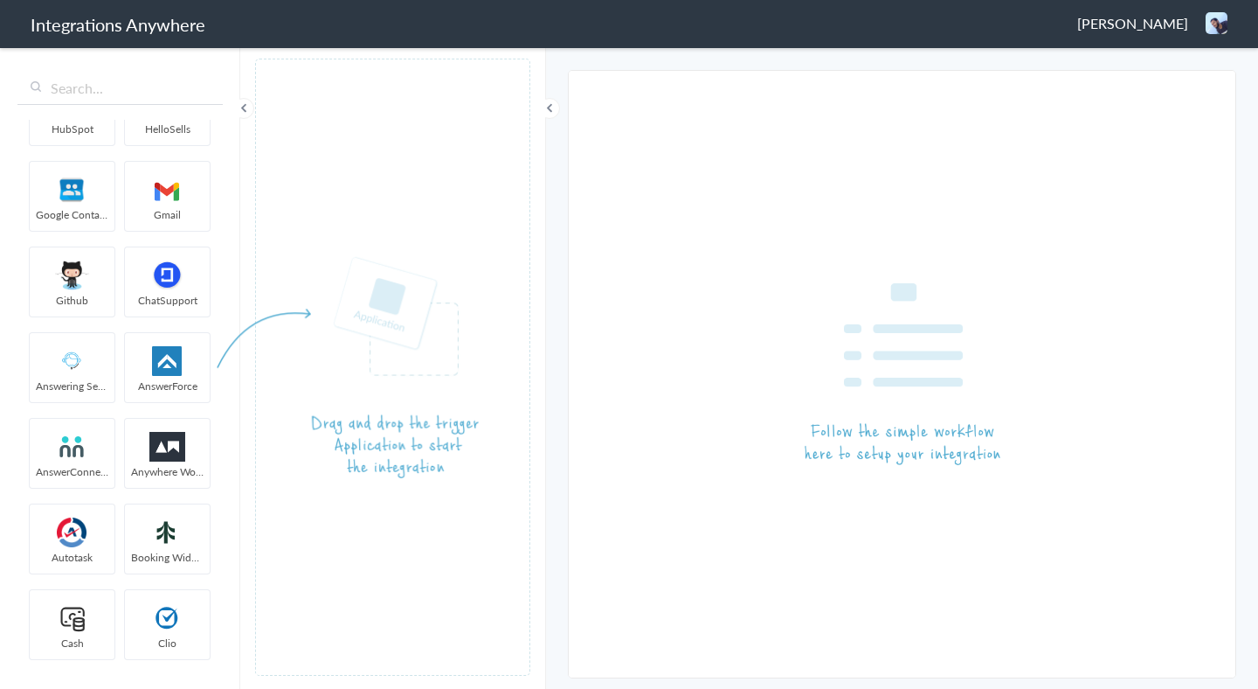
scroll to position [663, 0]
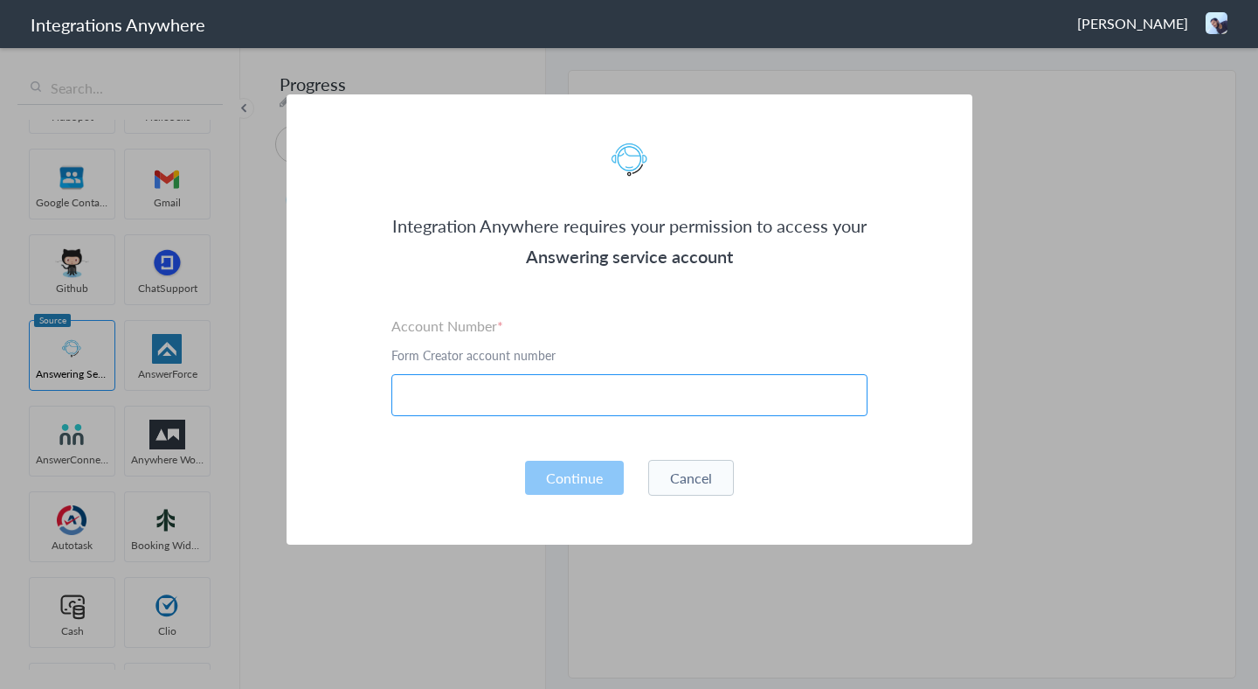
click at [594, 399] on input "text" at bounding box center [630, 395] width 476 height 42
click at [227, 382] on section "Integration Anywhere requires your permission to access your Answering service …" at bounding box center [629, 344] width 1258 height 689
click at [669, 472] on button "Cancel" at bounding box center [691, 478] width 86 height 36
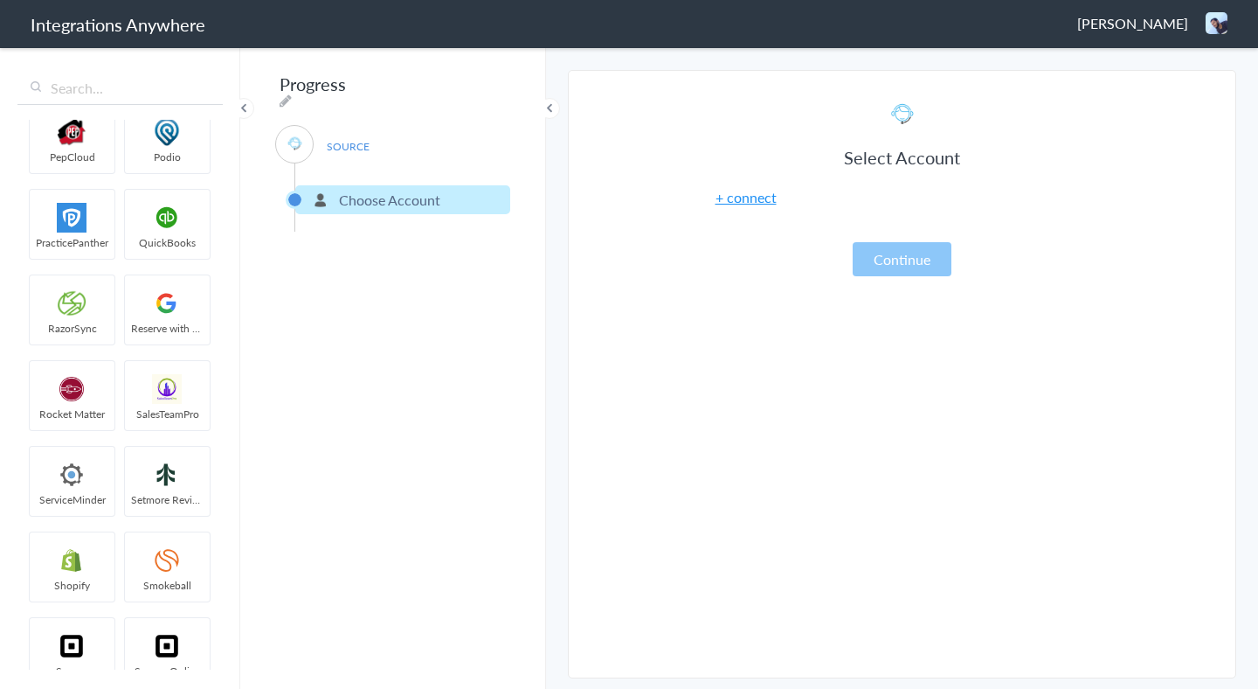
scroll to position [2947, 0]
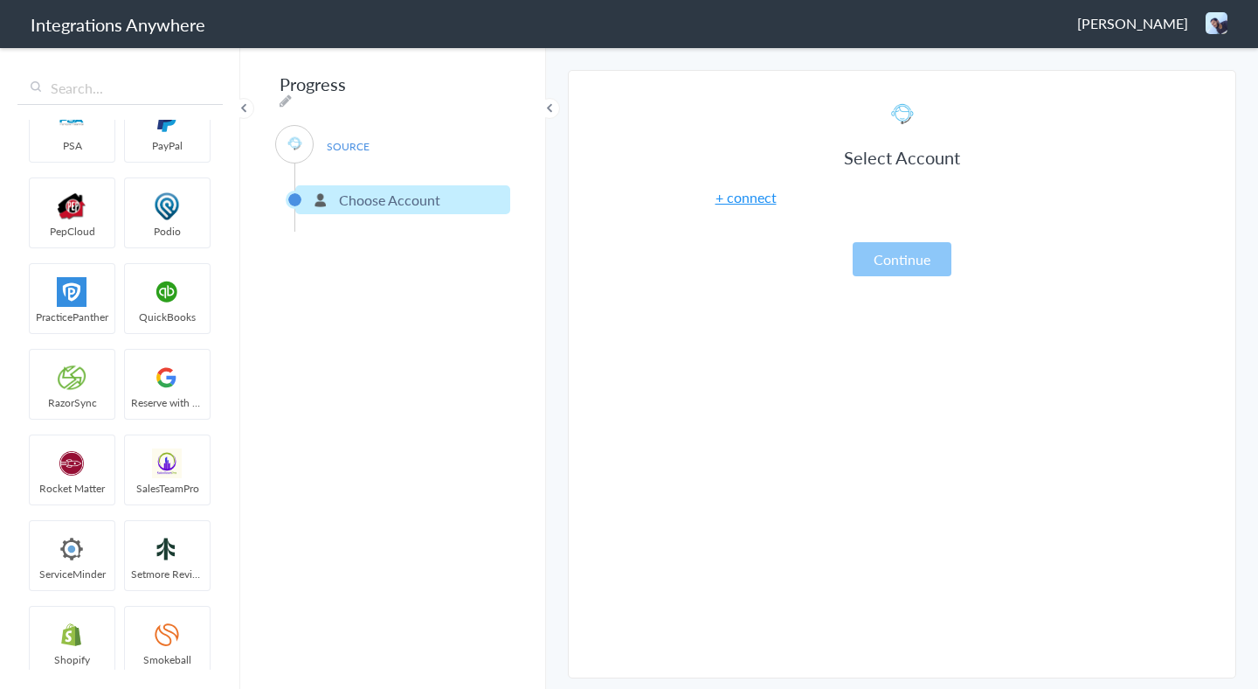
click at [163, 291] on img at bounding box center [167, 292] width 74 height 30
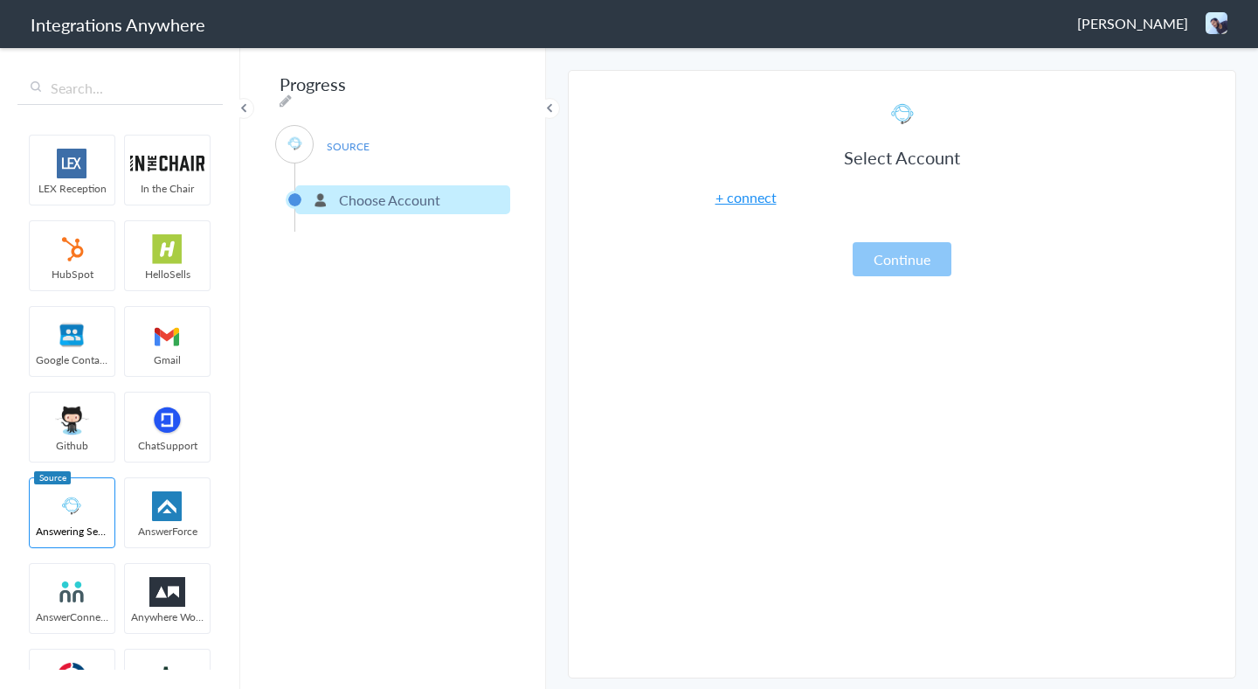
scroll to position [0, 0]
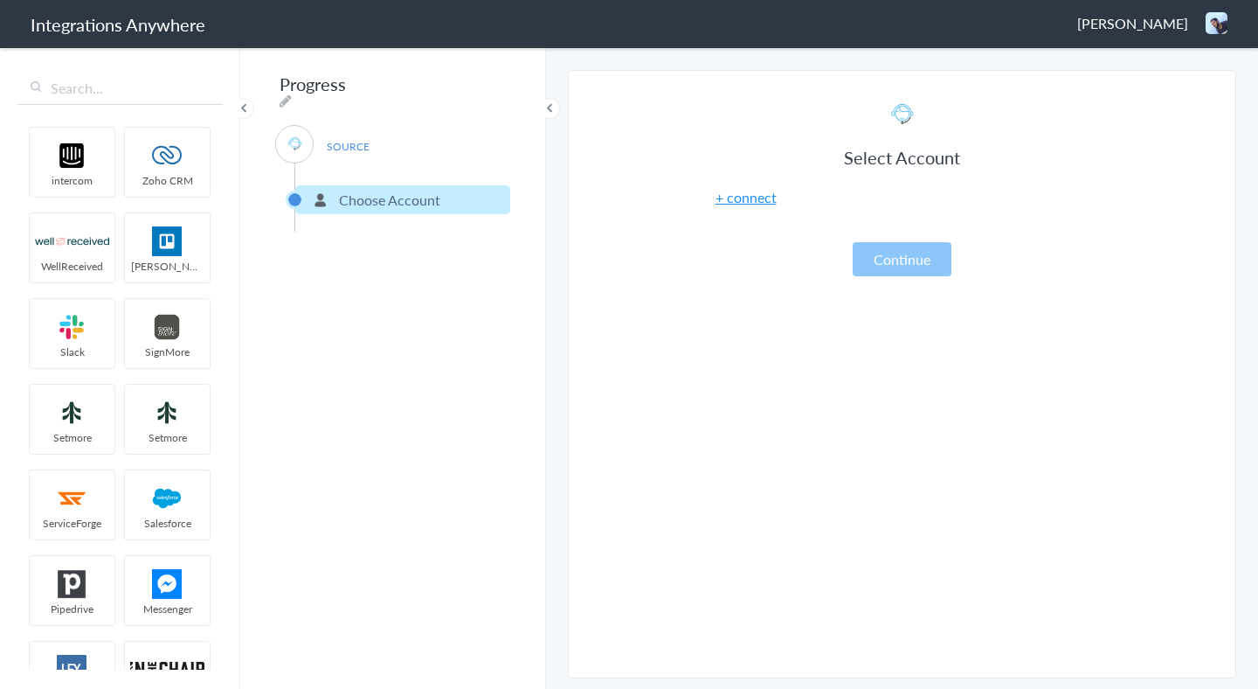
click at [551, 106] on span at bounding box center [549, 108] width 21 height 21
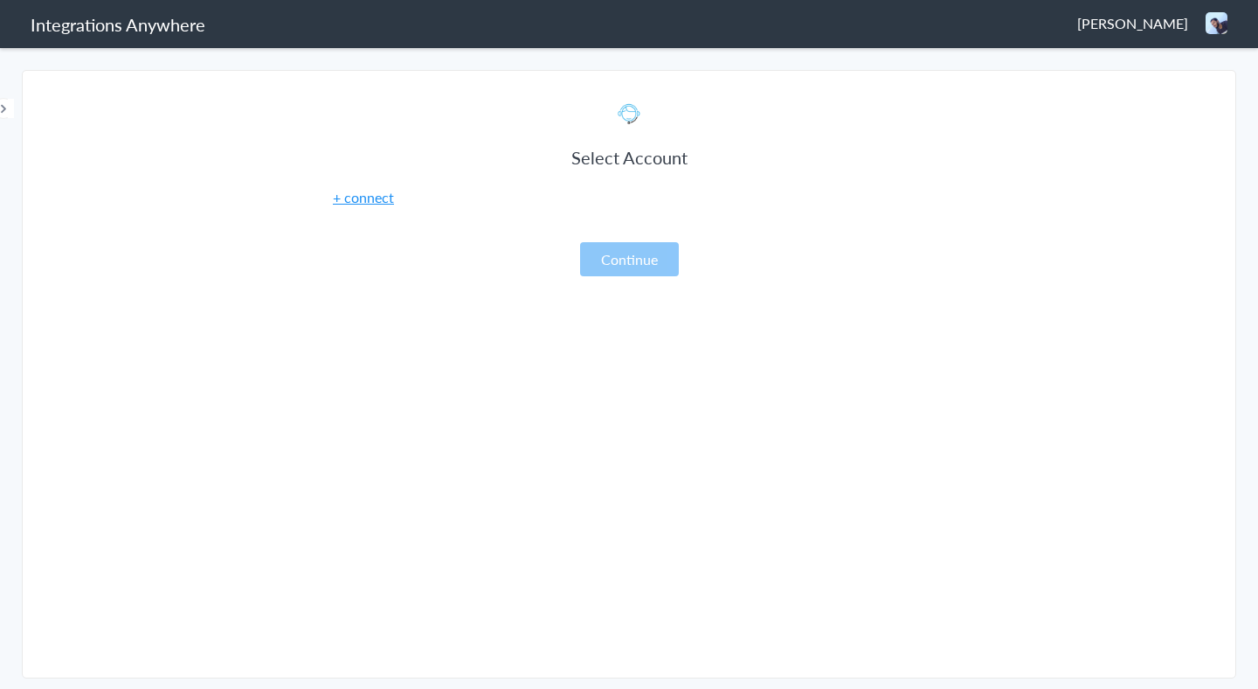
click at [6, 104] on span at bounding box center [3, 108] width 21 height 21
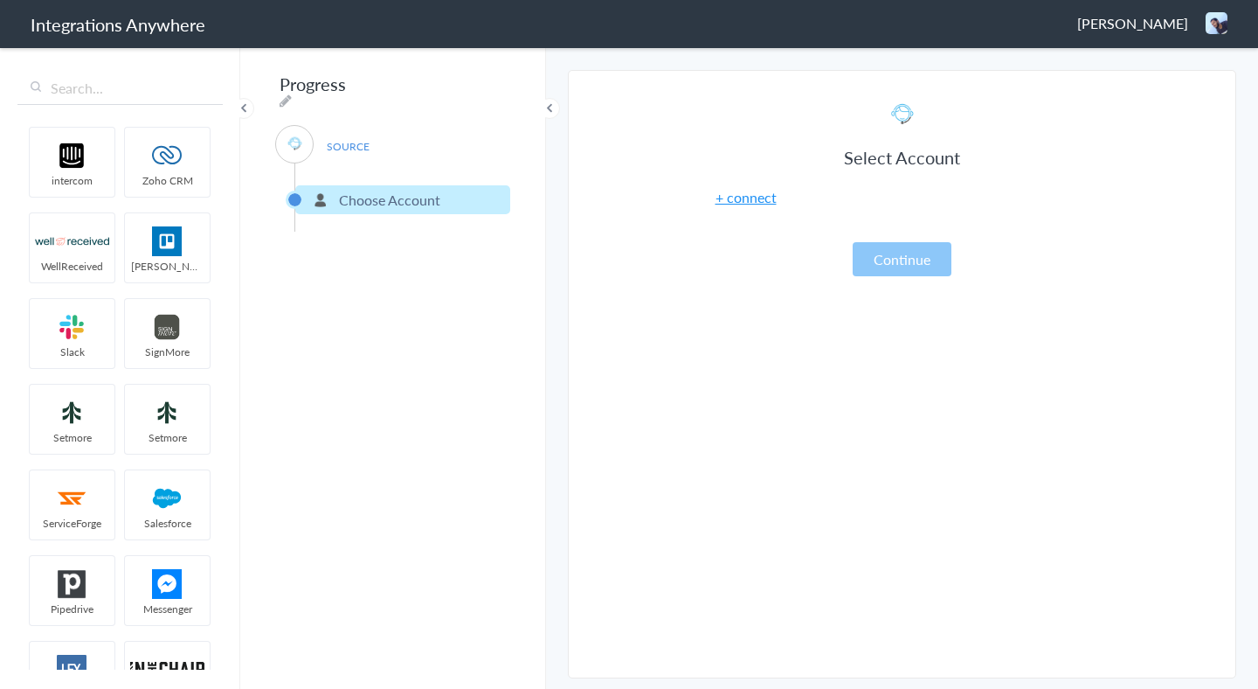
click at [248, 109] on span at bounding box center [243, 108] width 21 height 21
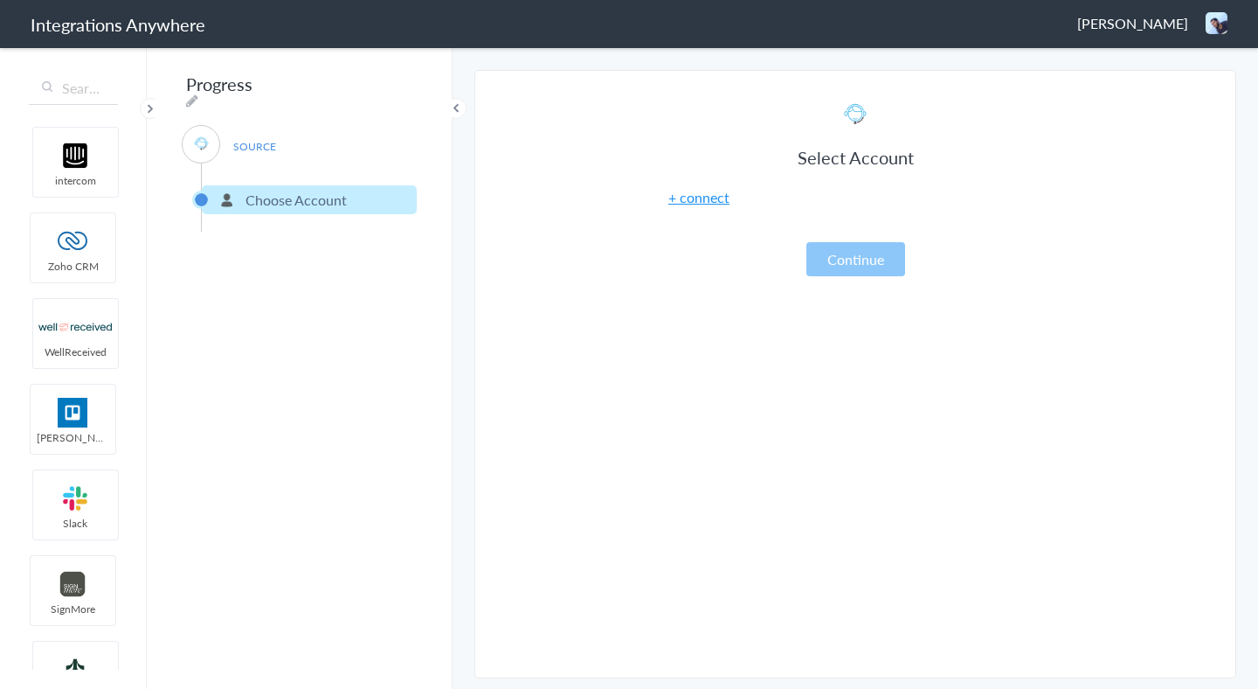
click at [153, 107] on span at bounding box center [150, 108] width 21 height 21
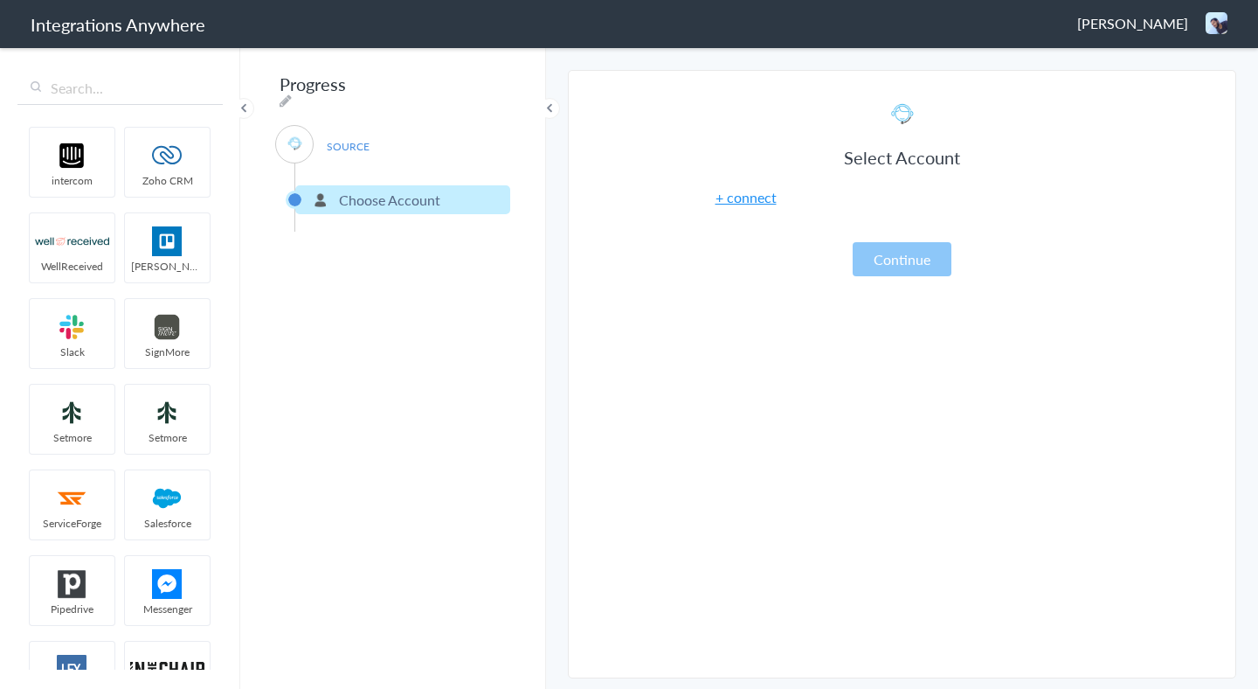
click at [555, 108] on span at bounding box center [549, 108] width 21 height 21
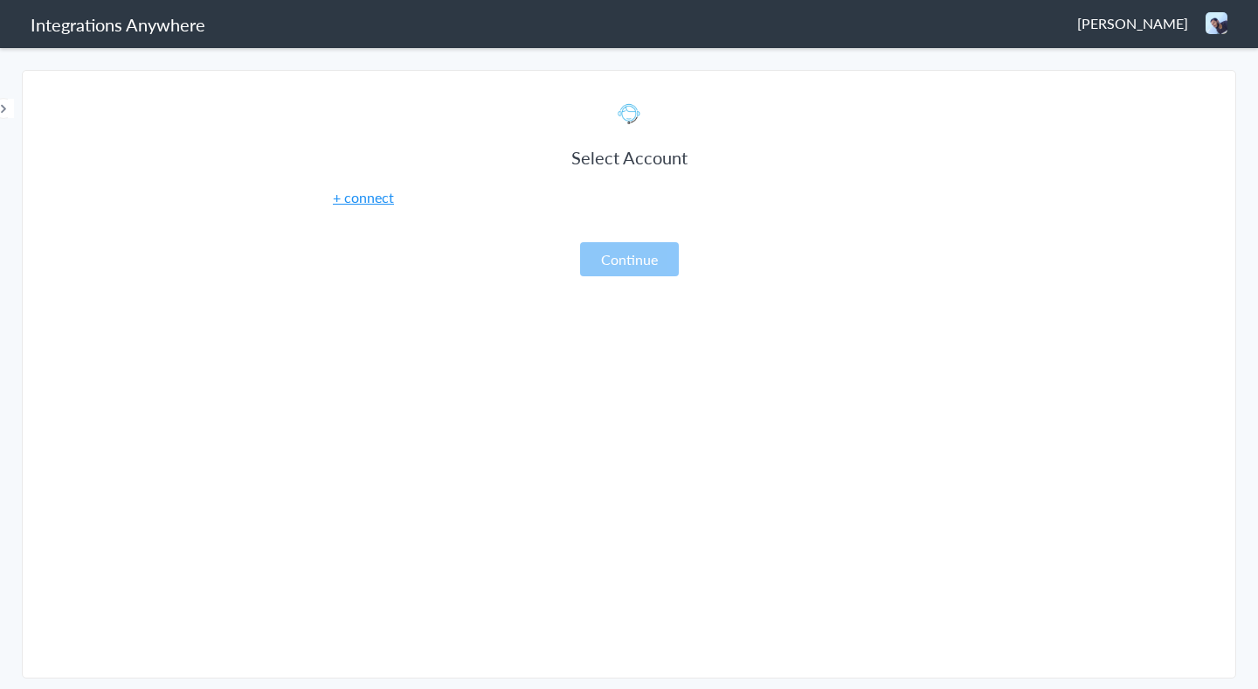
click at [3, 107] on span at bounding box center [3, 108] width 21 height 21
